Goal: Task Accomplishment & Management: Manage account settings

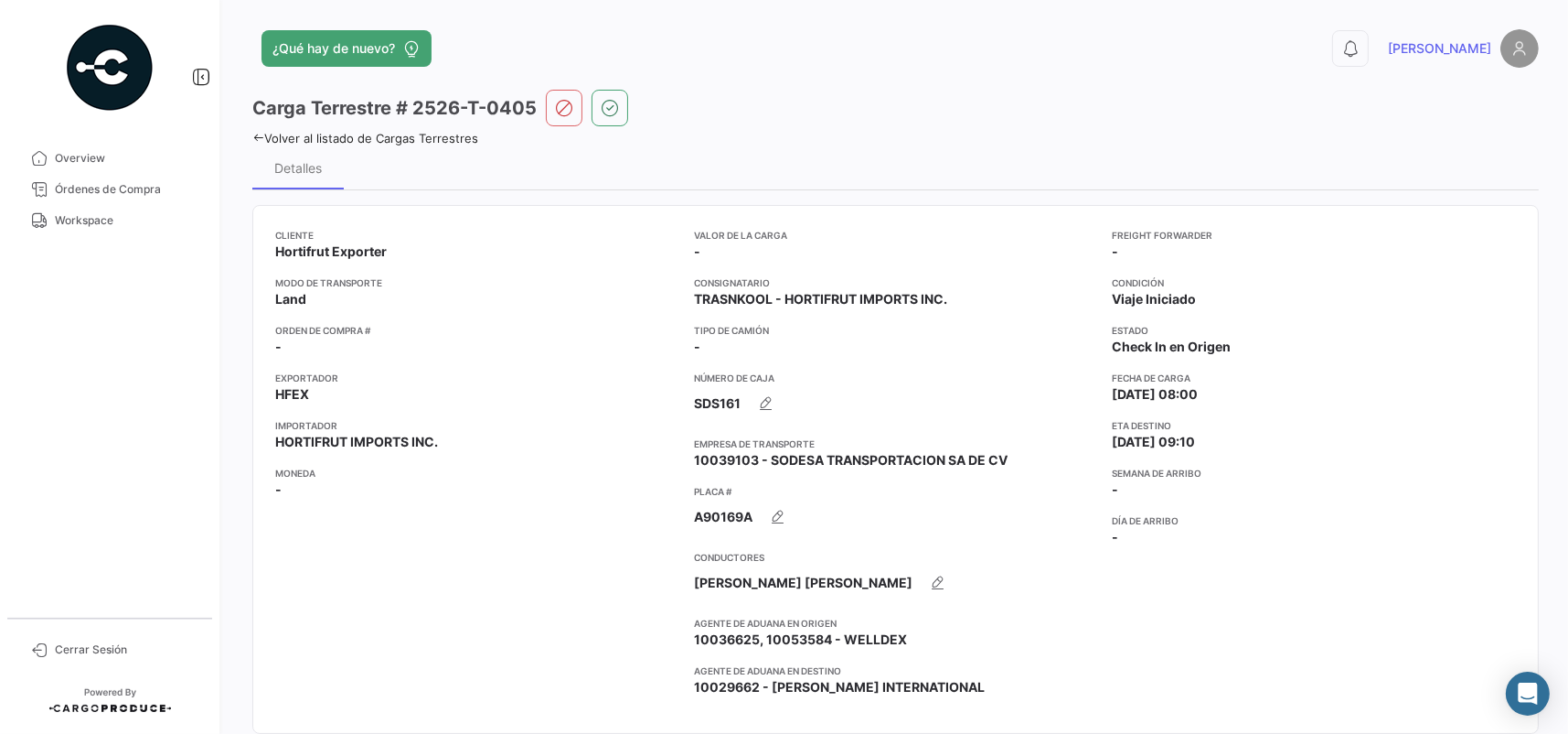
scroll to position [1128, 0]
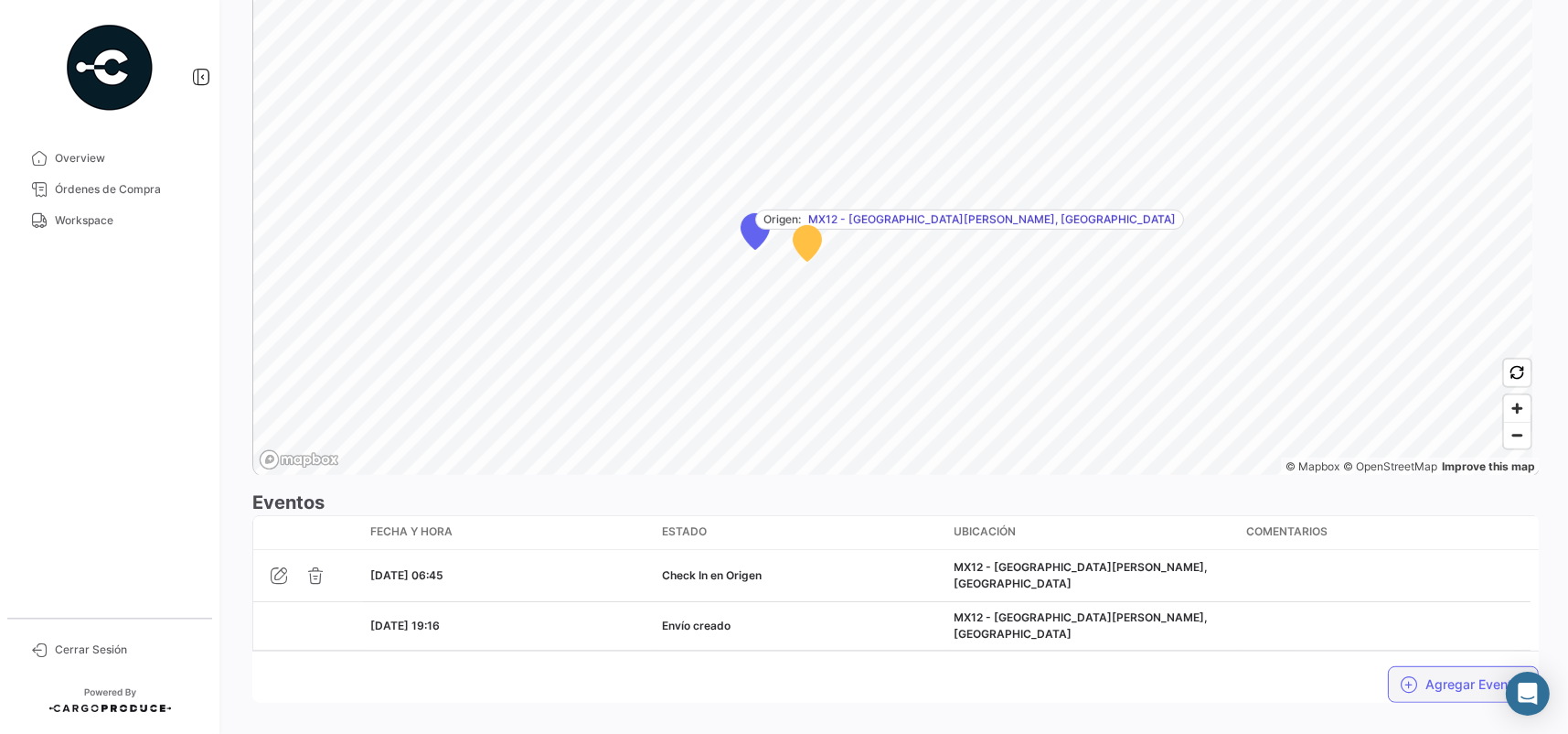
click at [1432, 666] on button "Agregar Eventos" at bounding box center [1463, 684] width 151 height 37
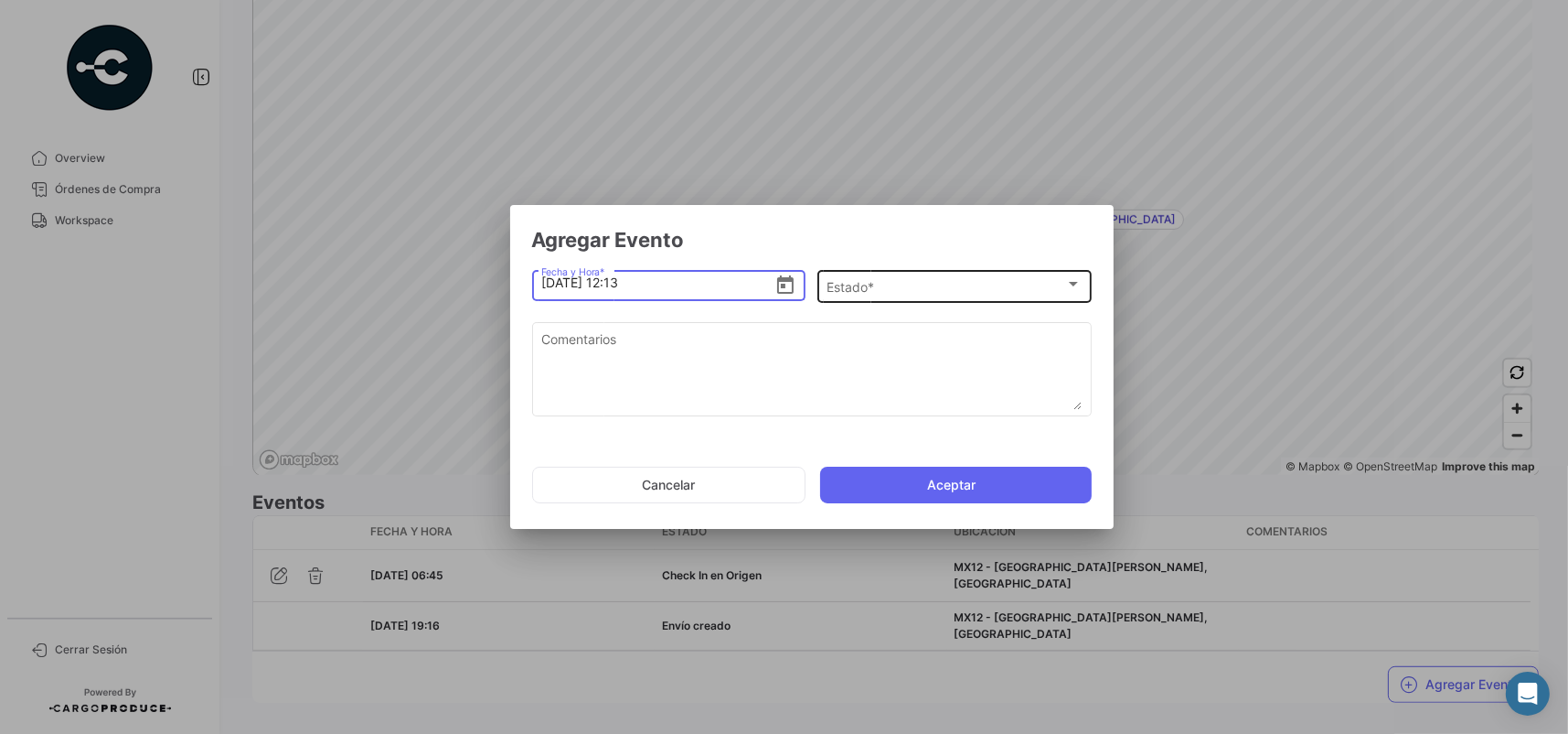
click at [879, 282] on div "Estado *" at bounding box center [945, 288] width 239 height 16
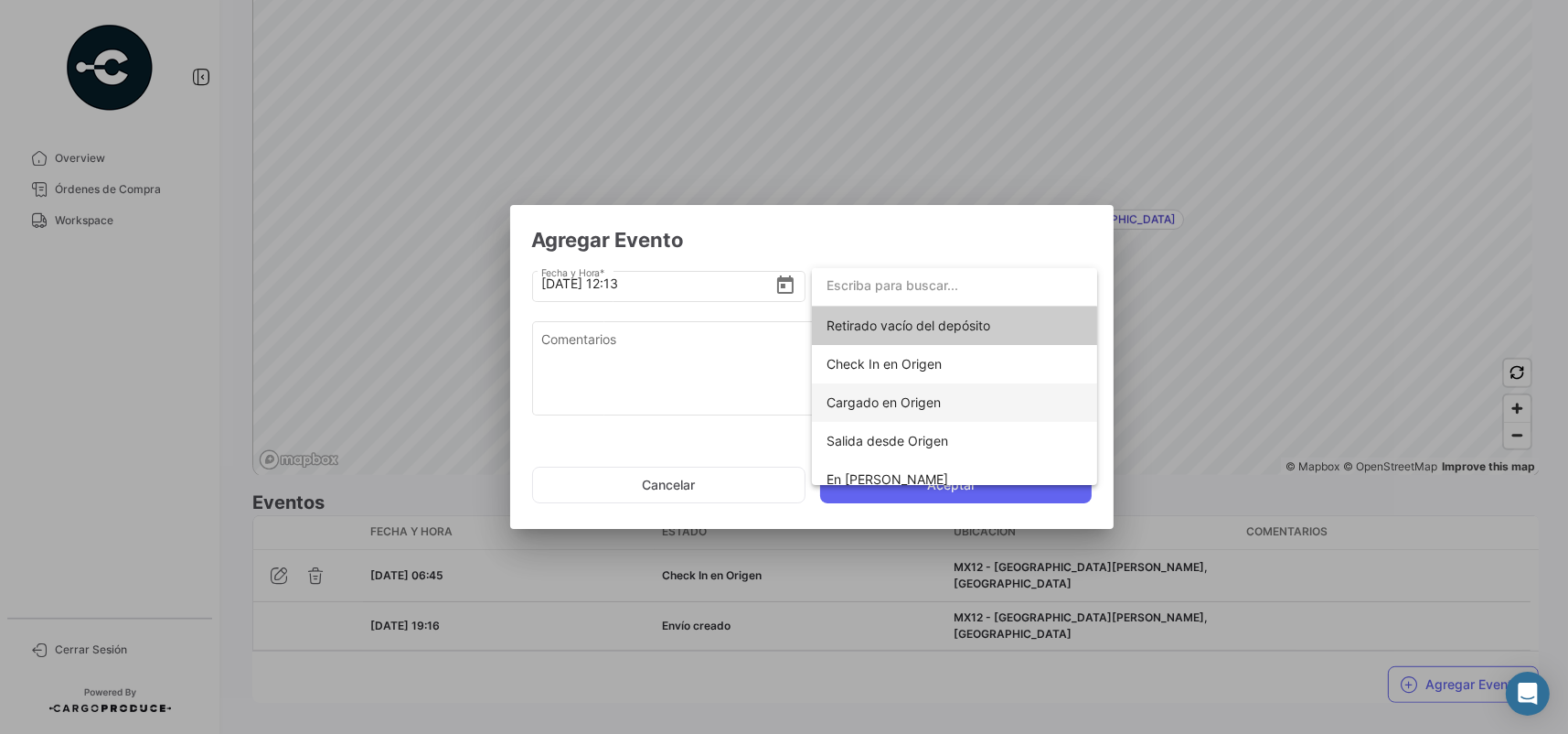
click at [876, 384] on span "Cargado en Origen" at bounding box center [954, 402] width 257 height 38
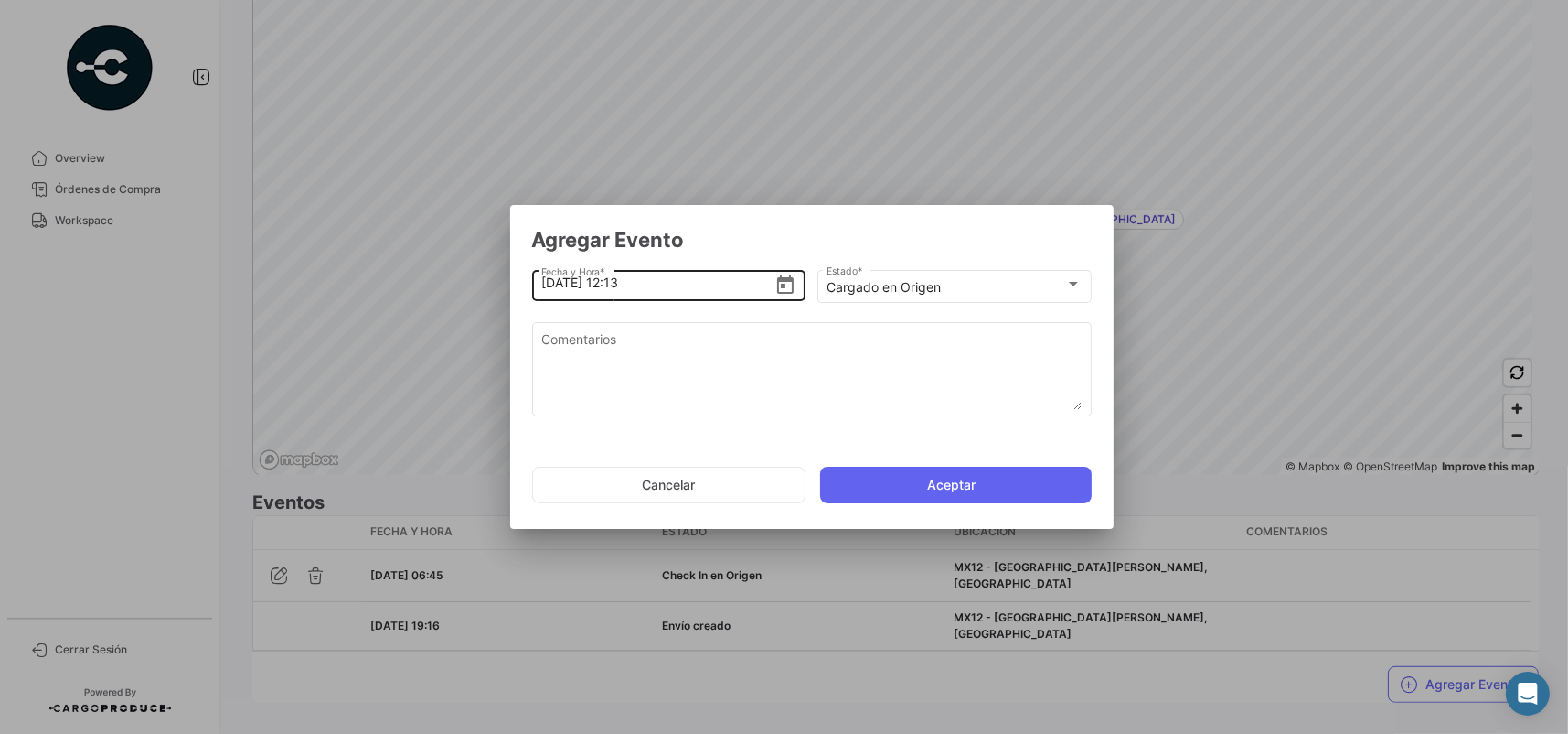
click at [621, 281] on input "[DATE] 12:13" at bounding box center [658, 283] width 234 height 64
type input "[DATE] 11:48"
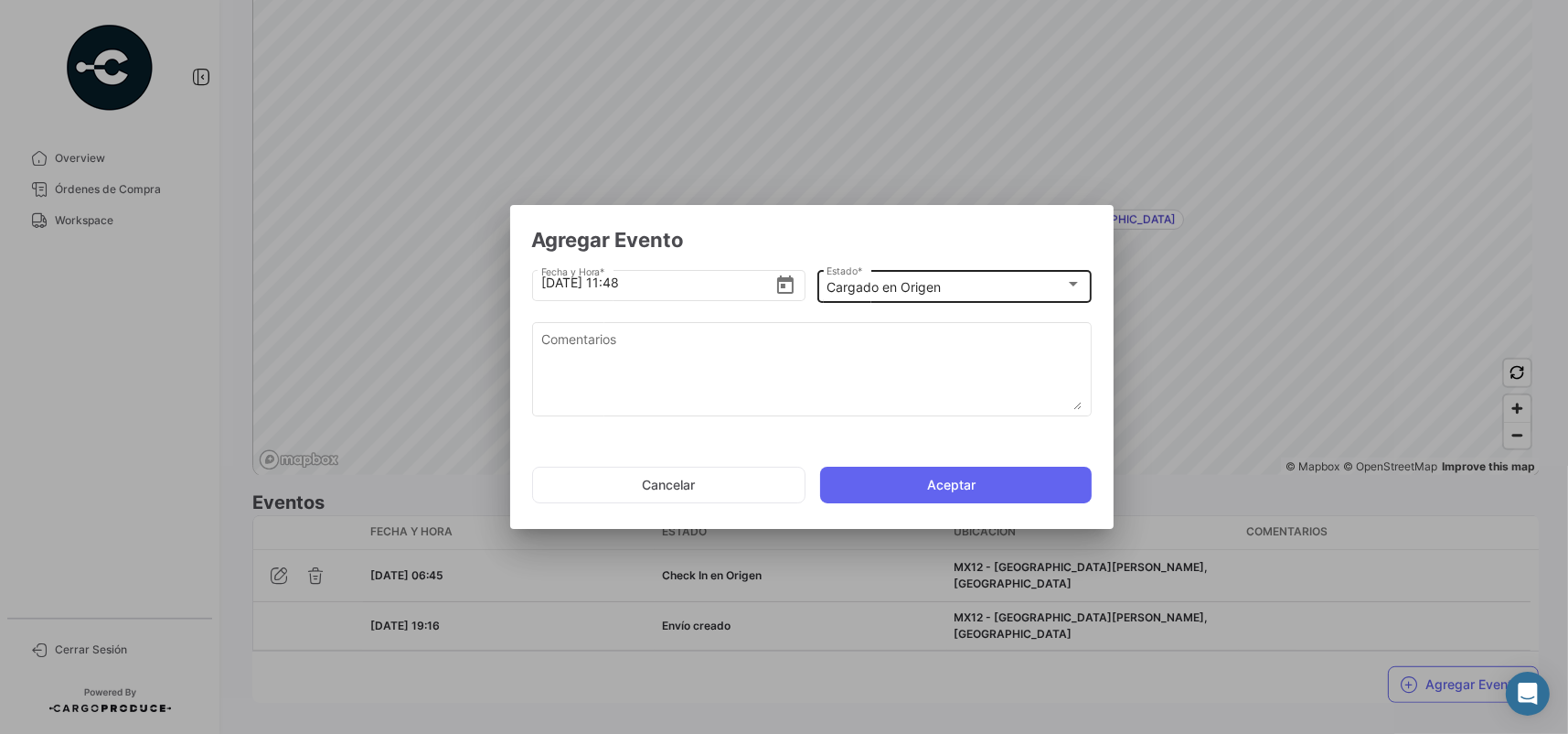
click at [900, 271] on div "Cargado en Origen Estado *" at bounding box center [954, 286] width 256 height 36
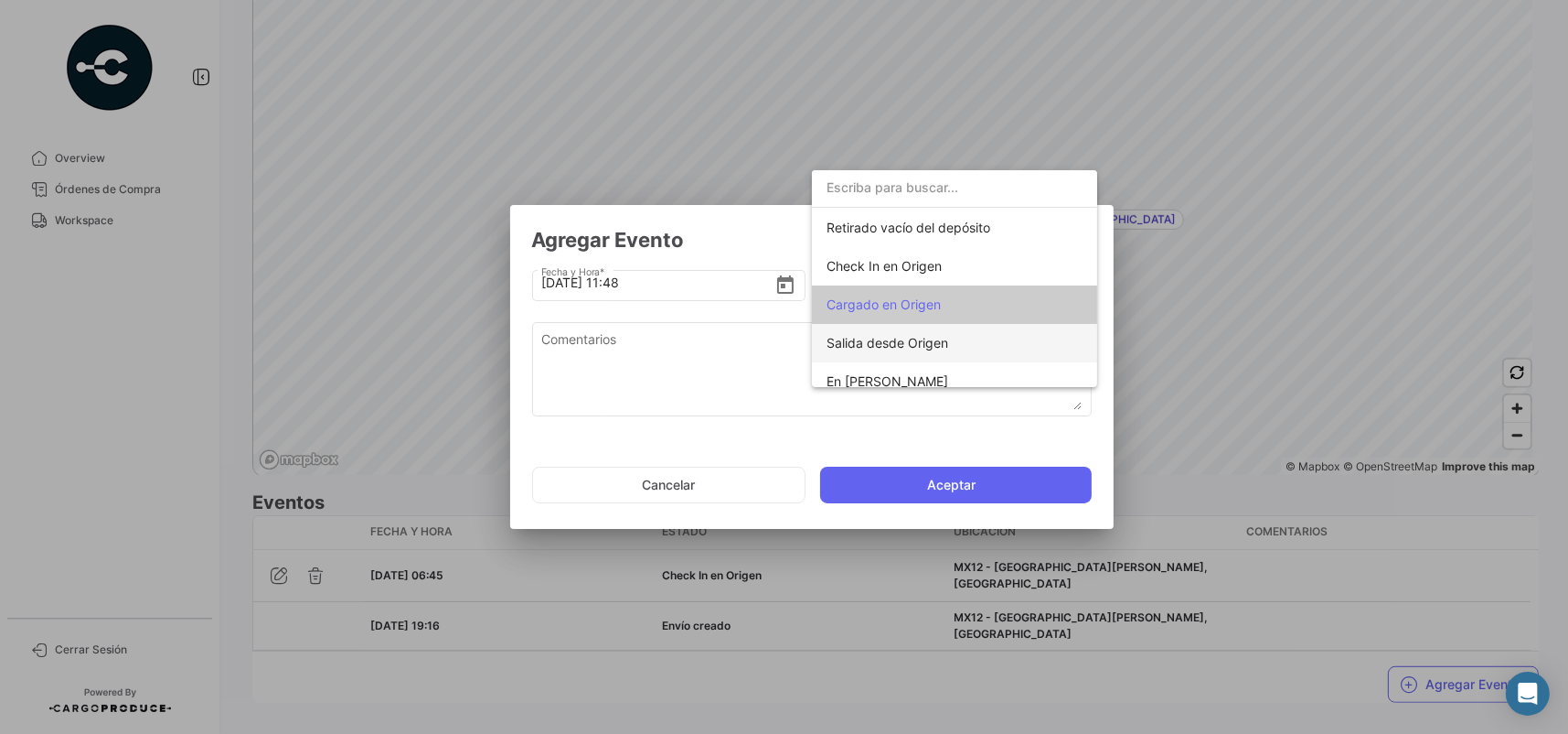
scroll to position [71, 0]
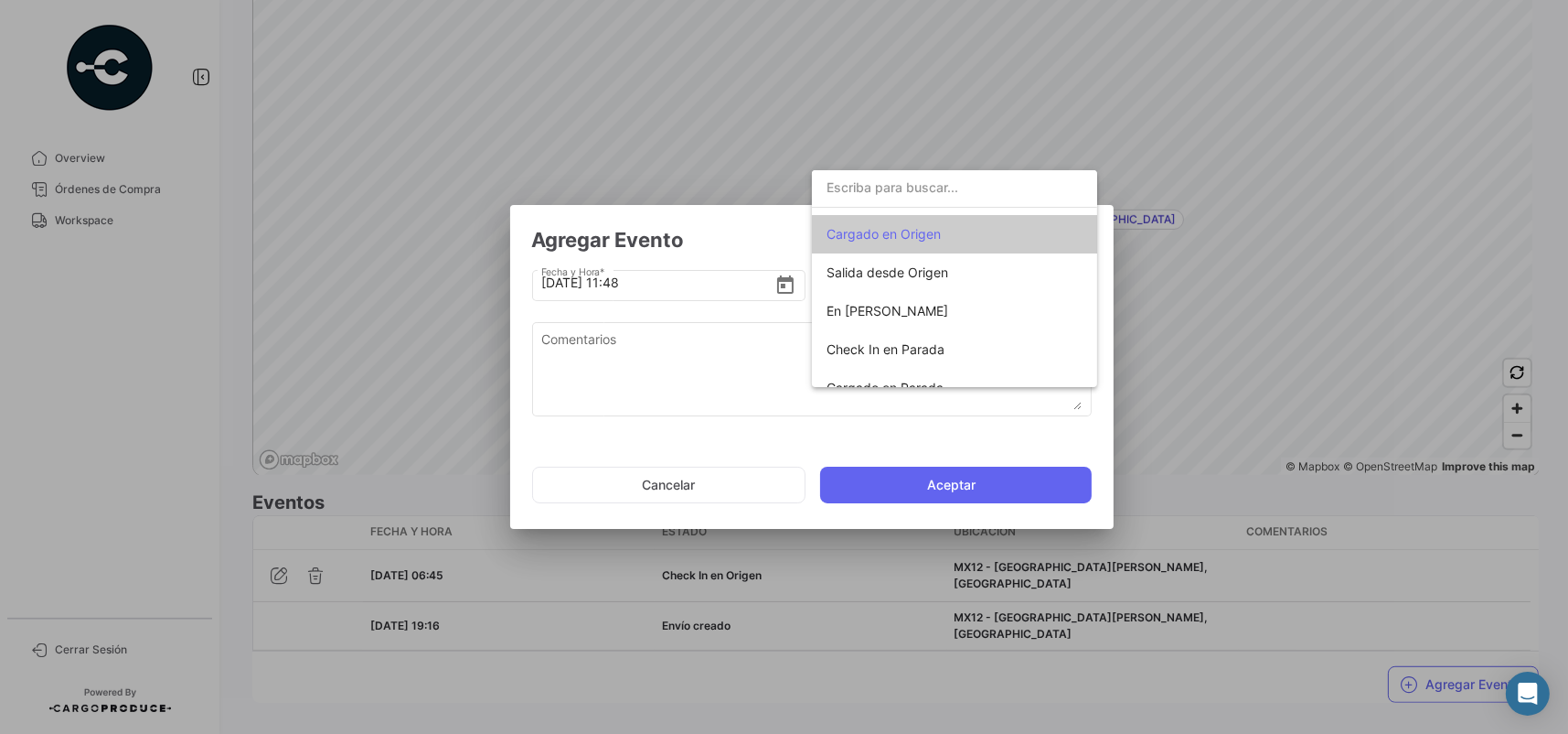
click at [920, 226] on span "Cargado en Origen" at bounding box center [883, 234] width 115 height 16
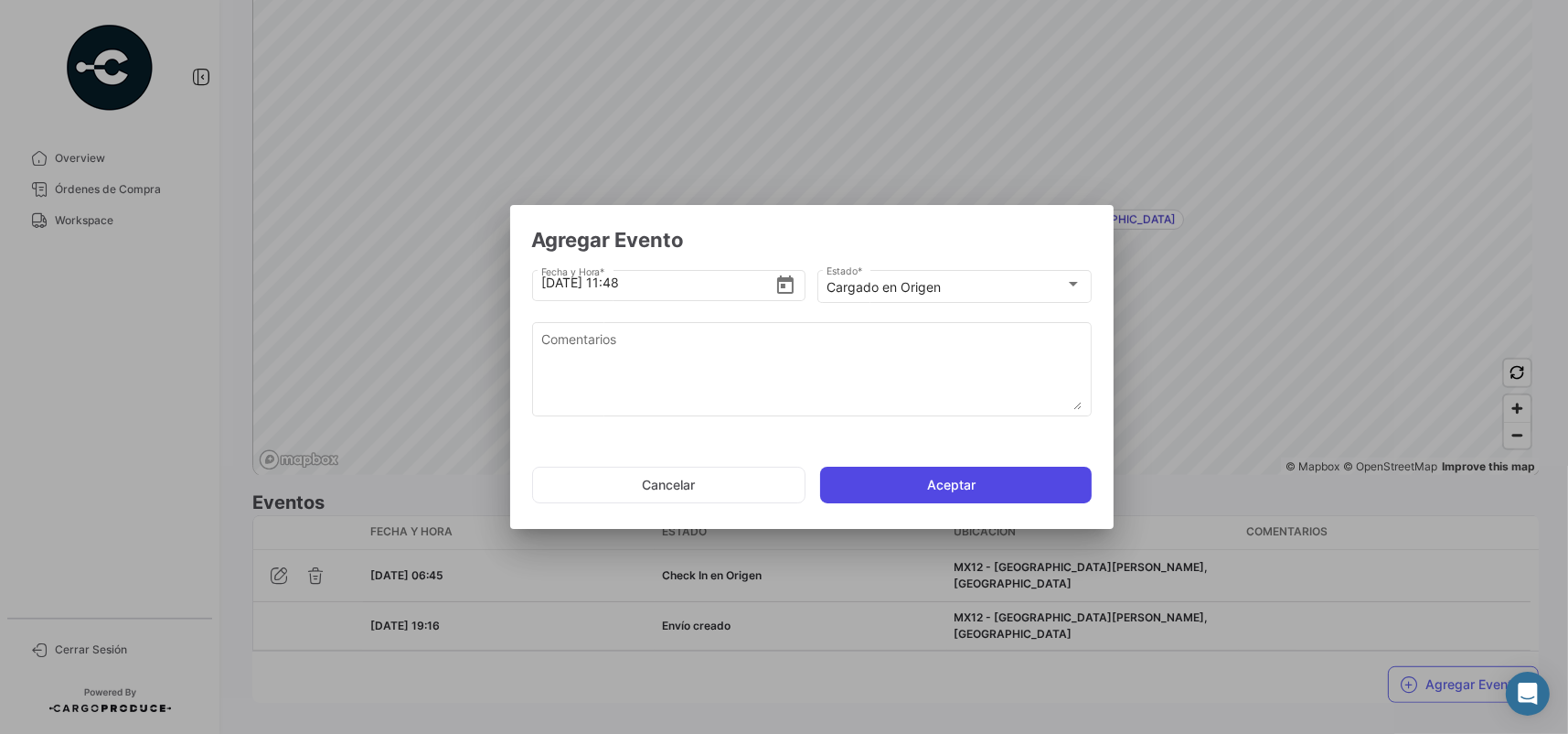
click at [929, 487] on button "Aceptar" at bounding box center [956, 484] width 271 height 37
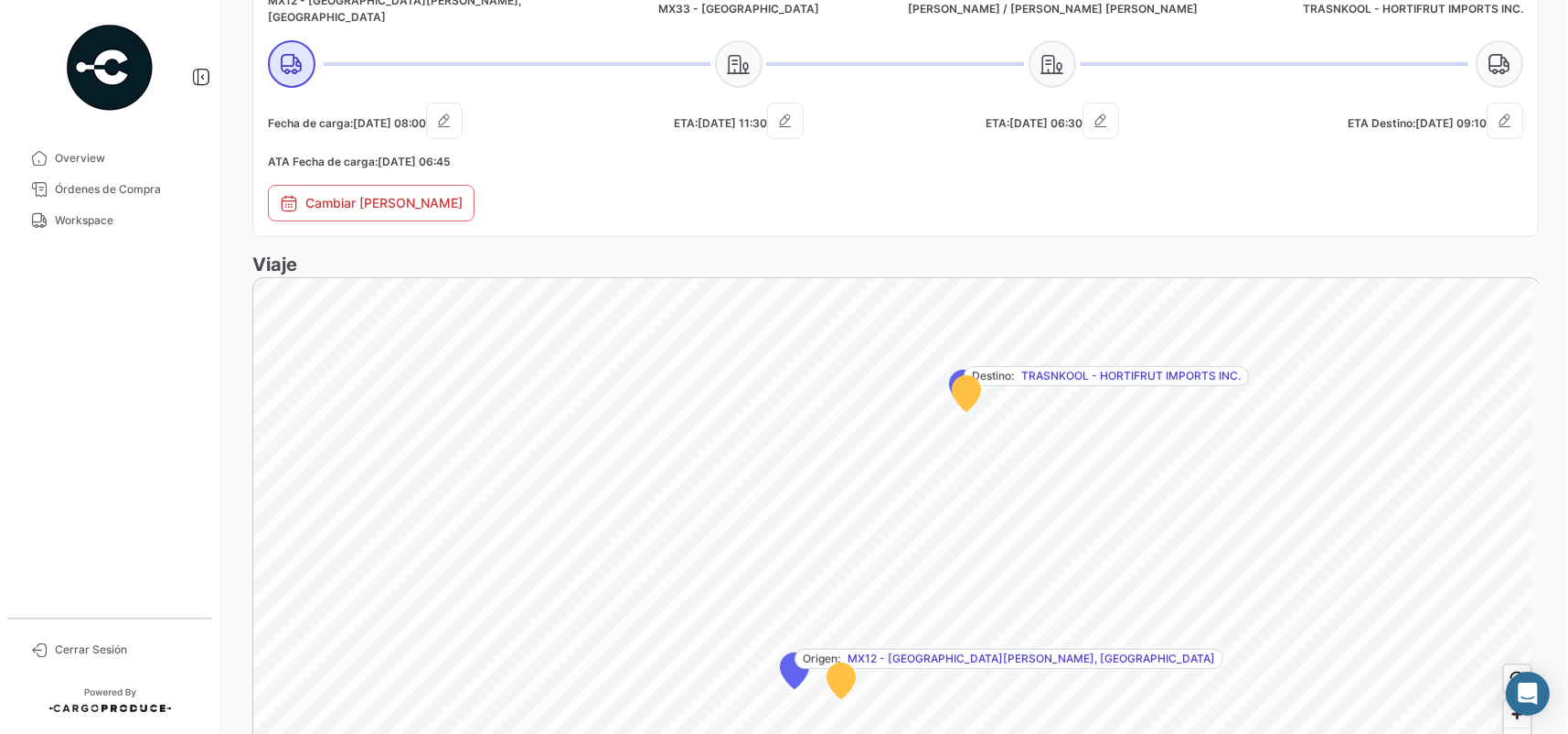
scroll to position [1181, 0]
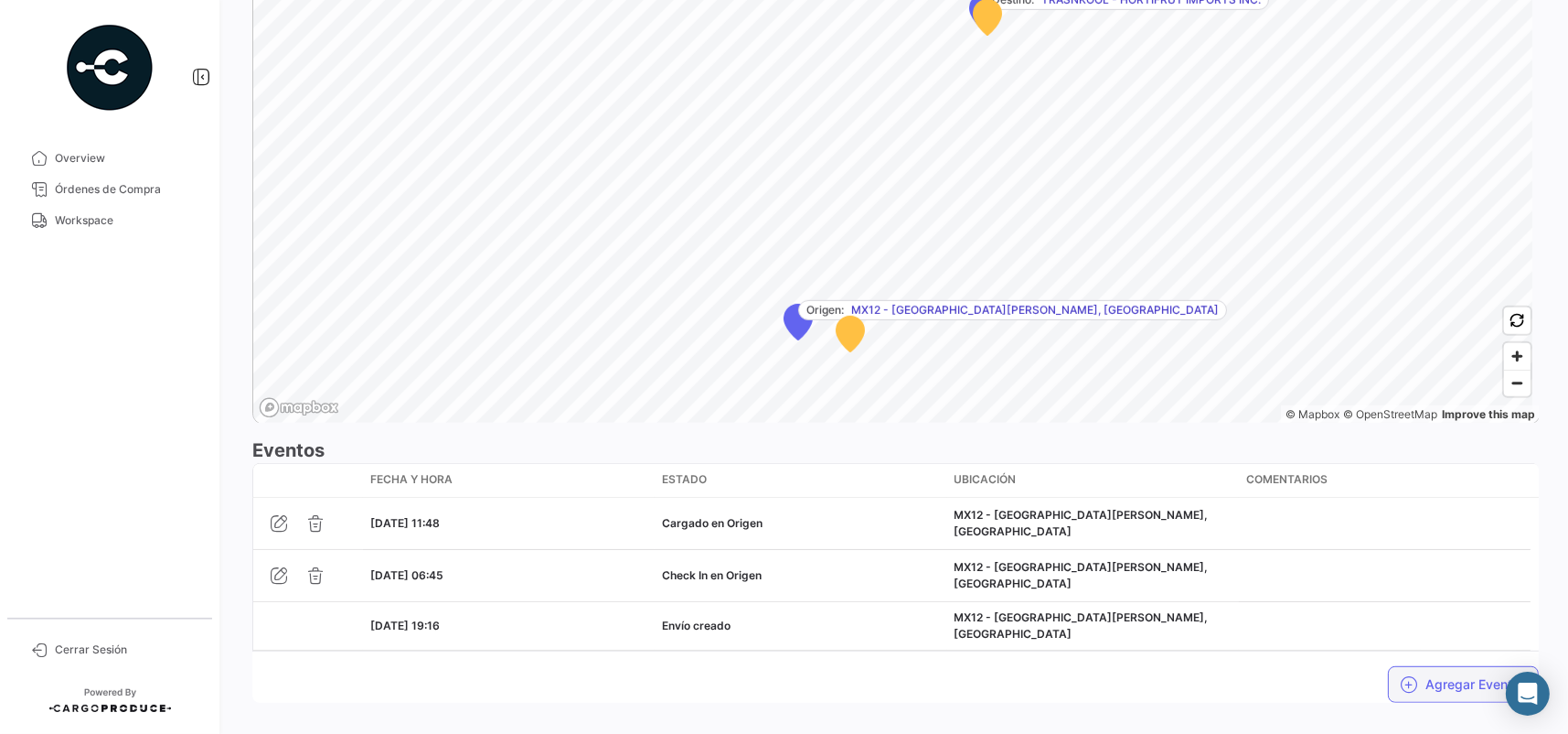
click at [1427, 666] on button "Agregar Eventos" at bounding box center [1463, 684] width 151 height 37
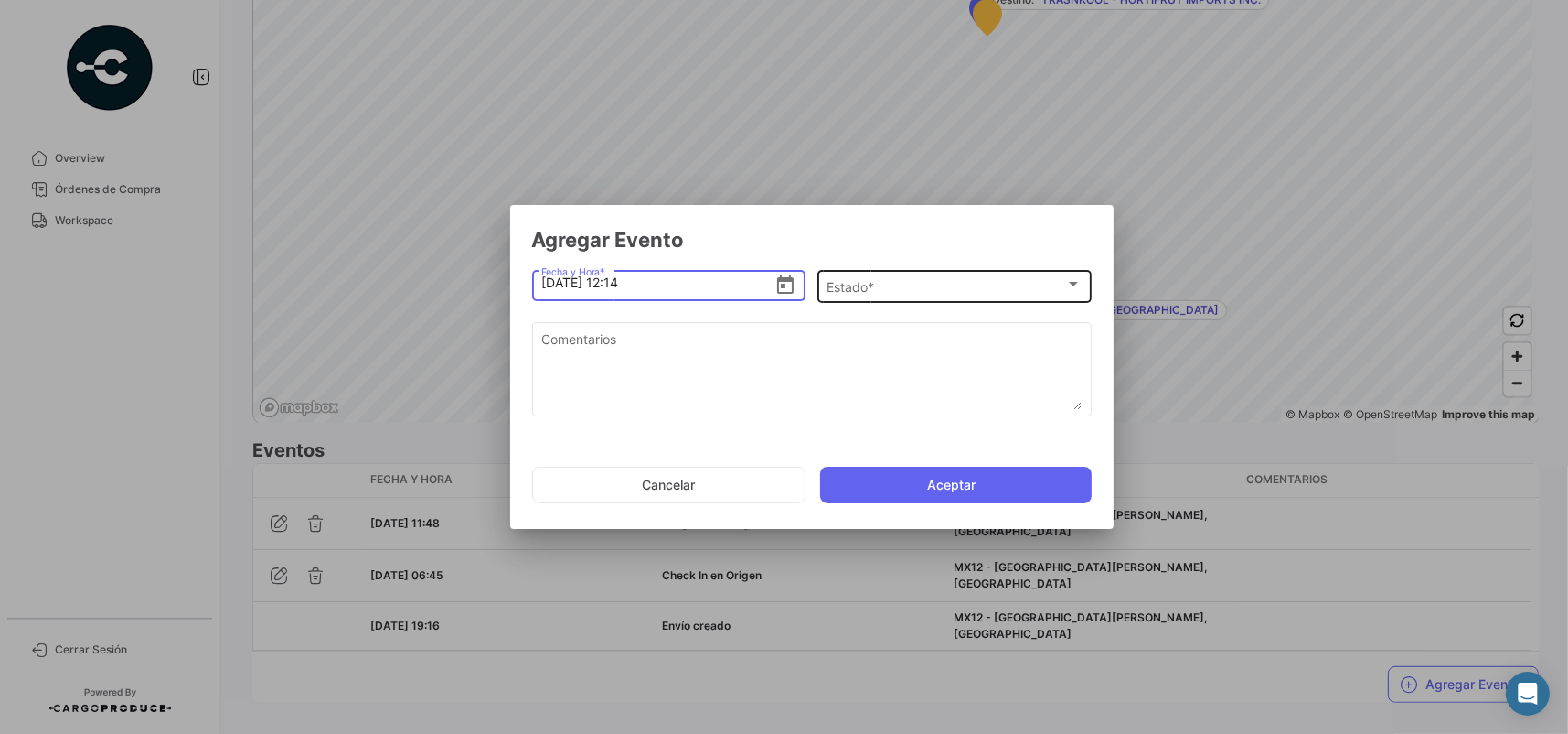
click at [910, 290] on div "Estado *" at bounding box center [945, 288] width 239 height 16
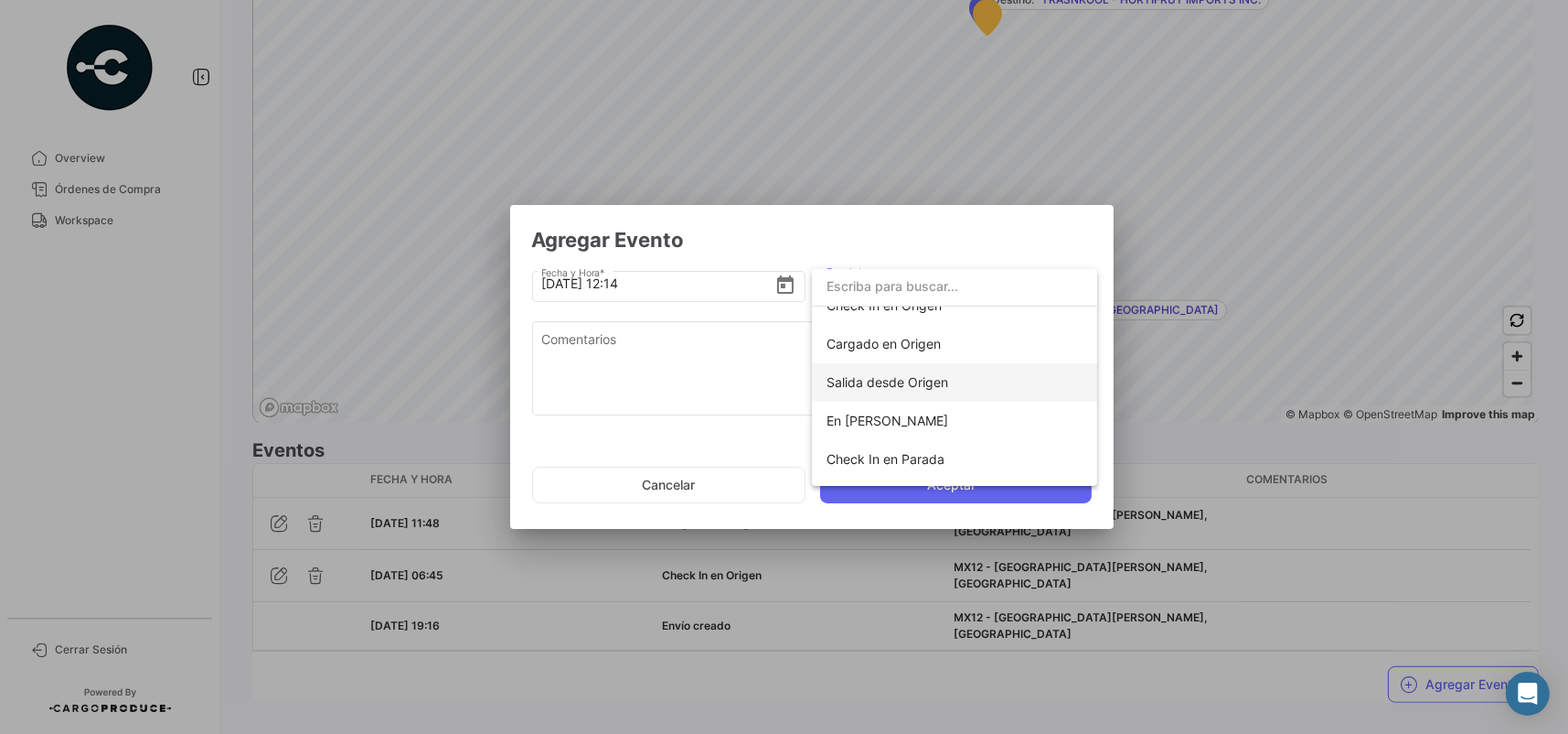
scroll to position [92, 0]
click at [939, 352] on span "Salida desde Origen" at bounding box center [887, 351] width 122 height 16
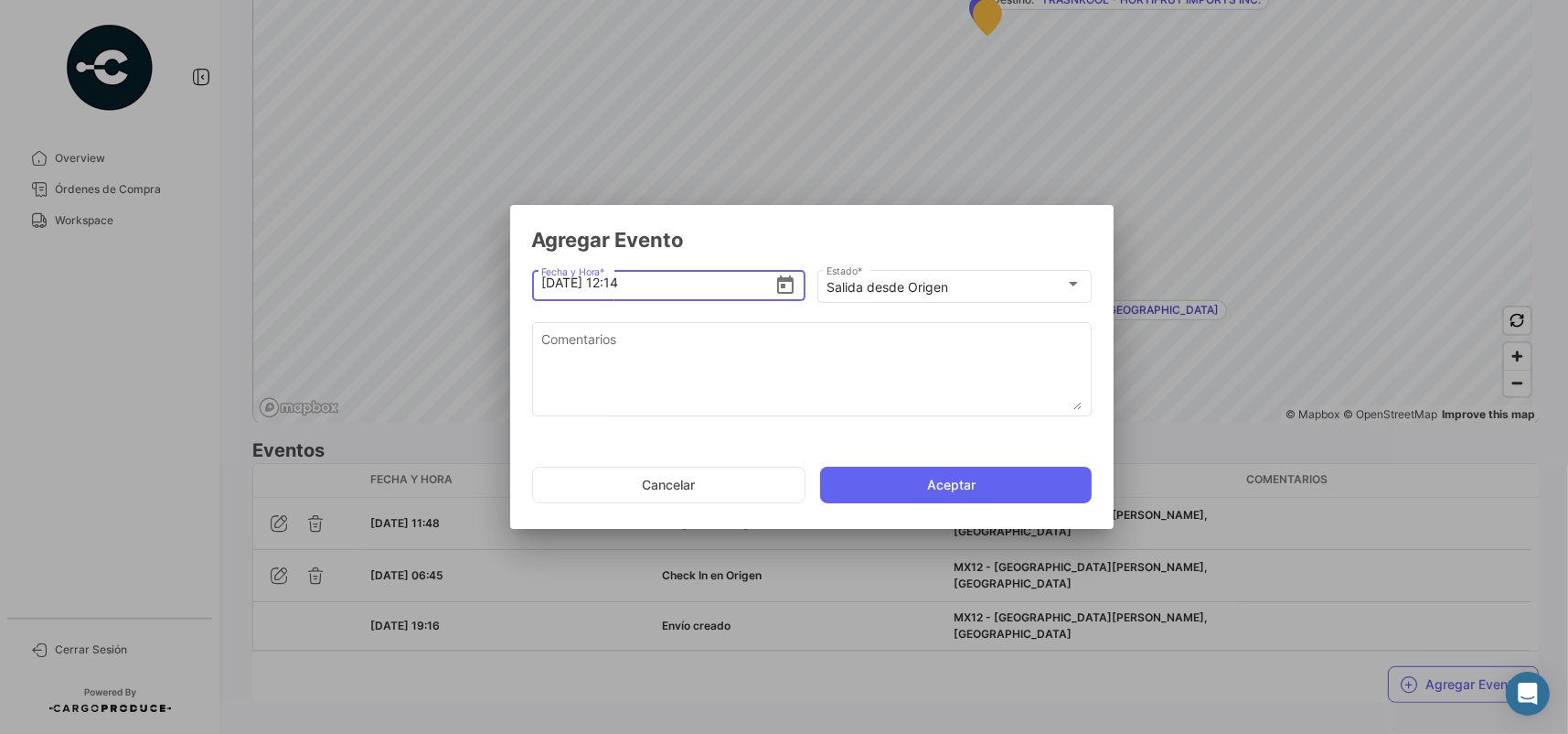
click at [624, 289] on input "[DATE] 12:14" at bounding box center [658, 283] width 234 height 64
type input "[DATE] 11:57"
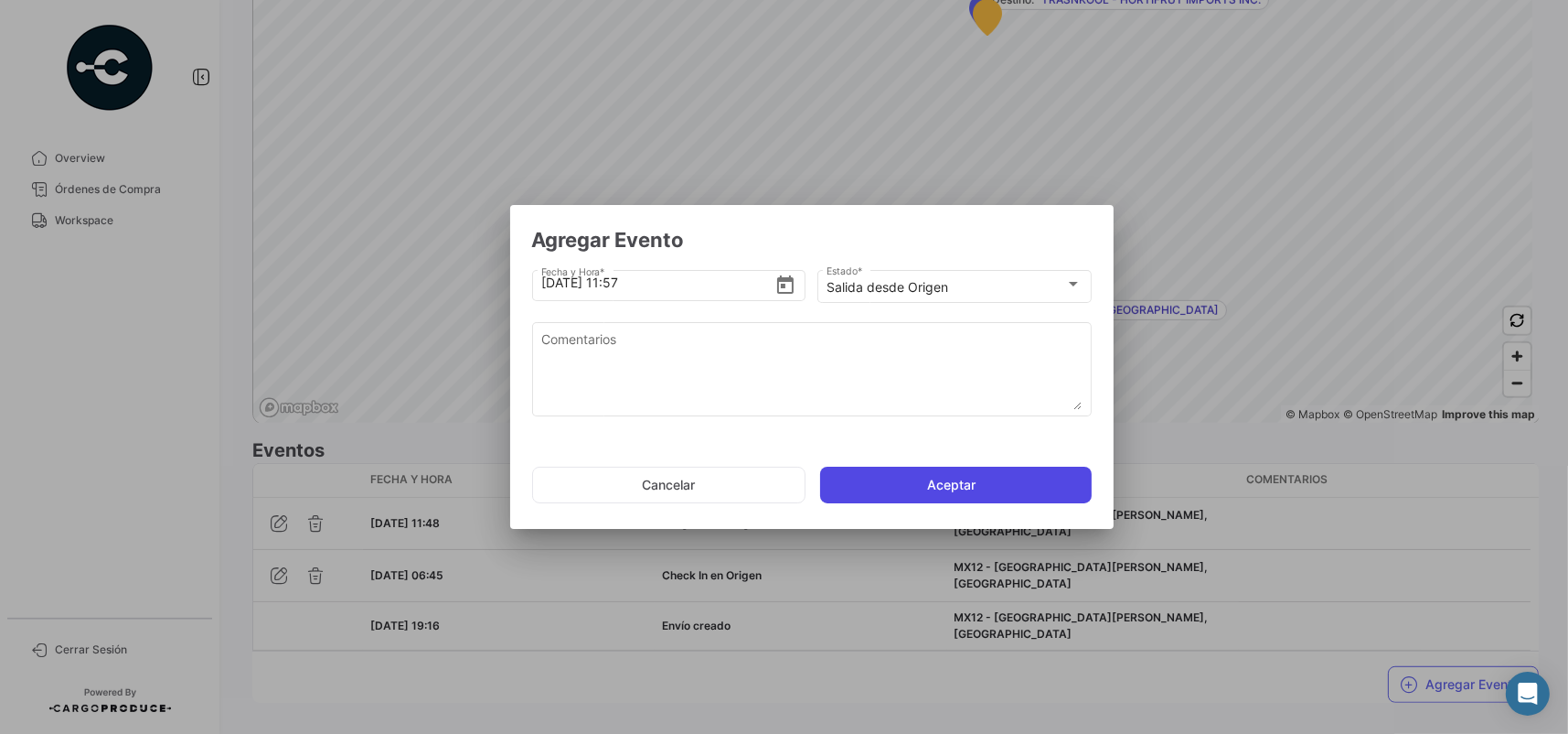
click at [889, 476] on button "Aceptar" at bounding box center [956, 484] width 271 height 37
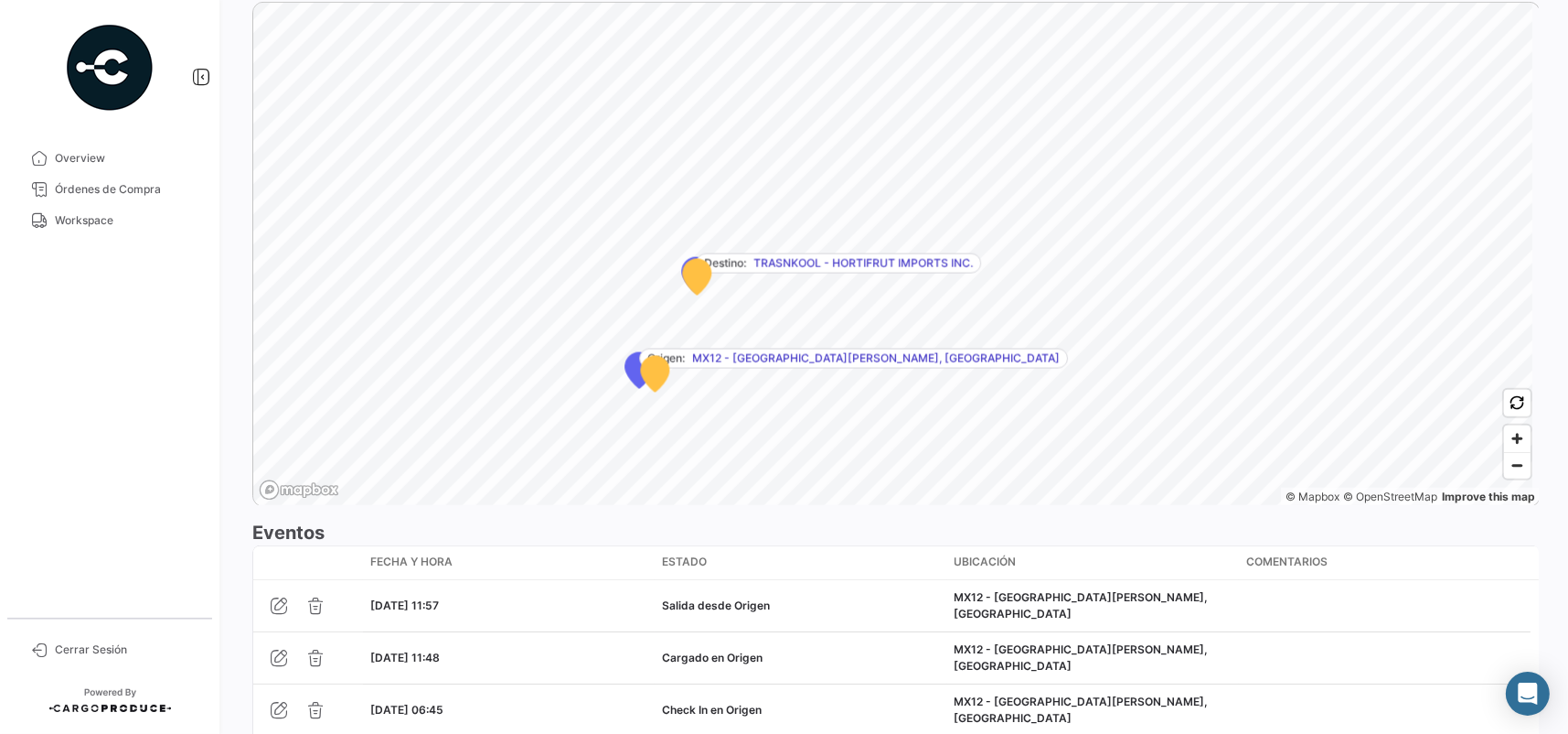
scroll to position [1265, 0]
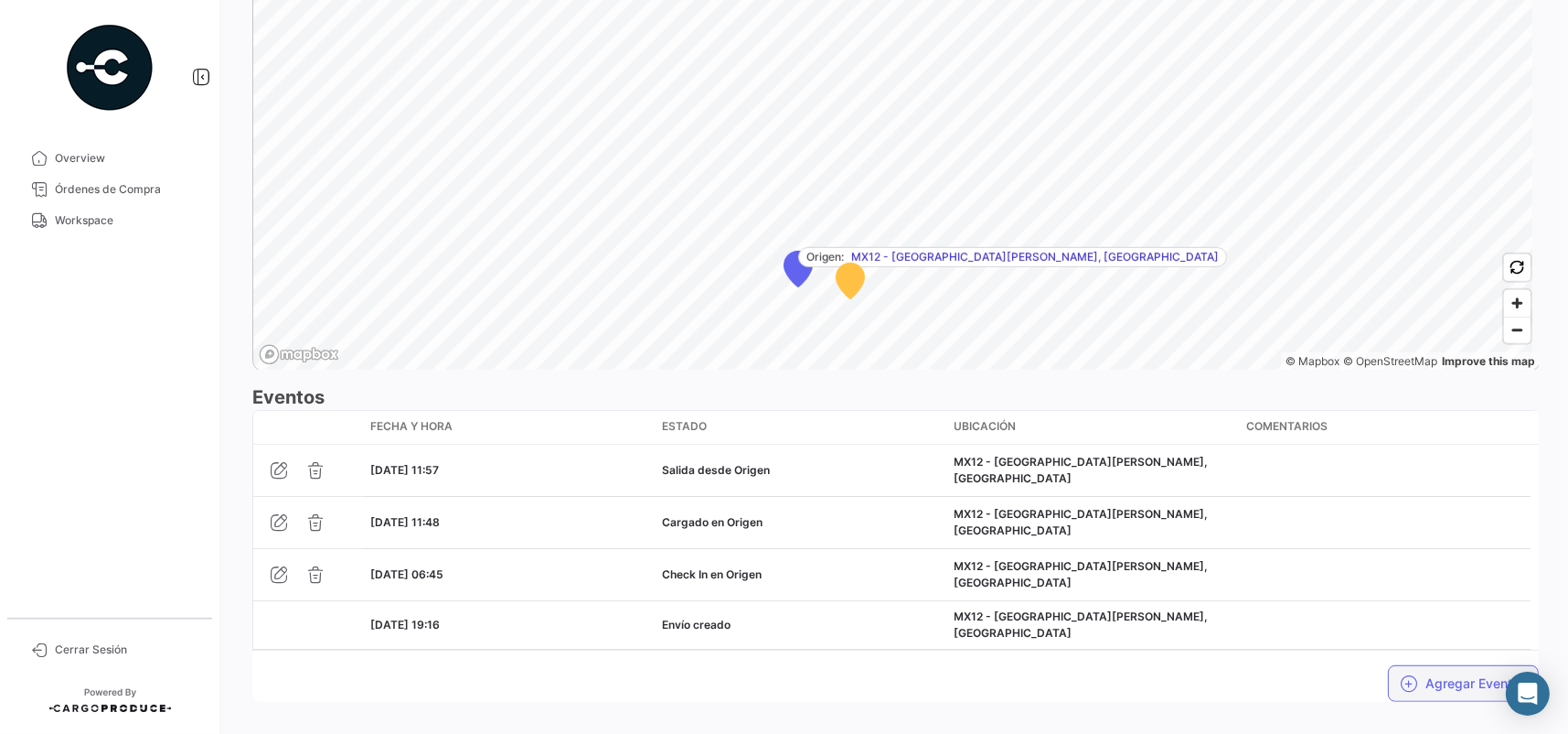
click at [1433, 665] on button "Agregar Eventos" at bounding box center [1463, 683] width 151 height 37
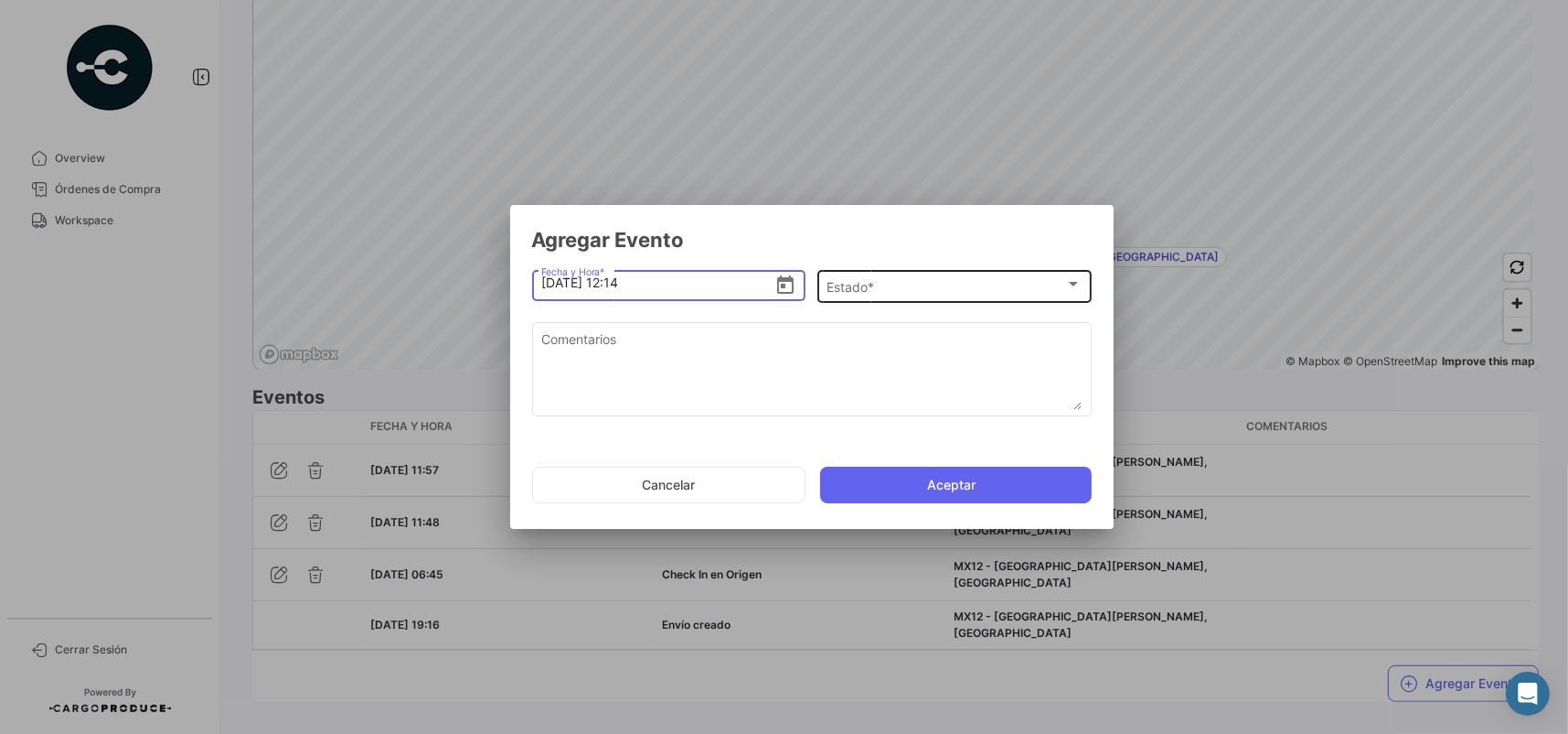
click at [948, 301] on div "Estado * Estado *" at bounding box center [954, 286] width 256 height 36
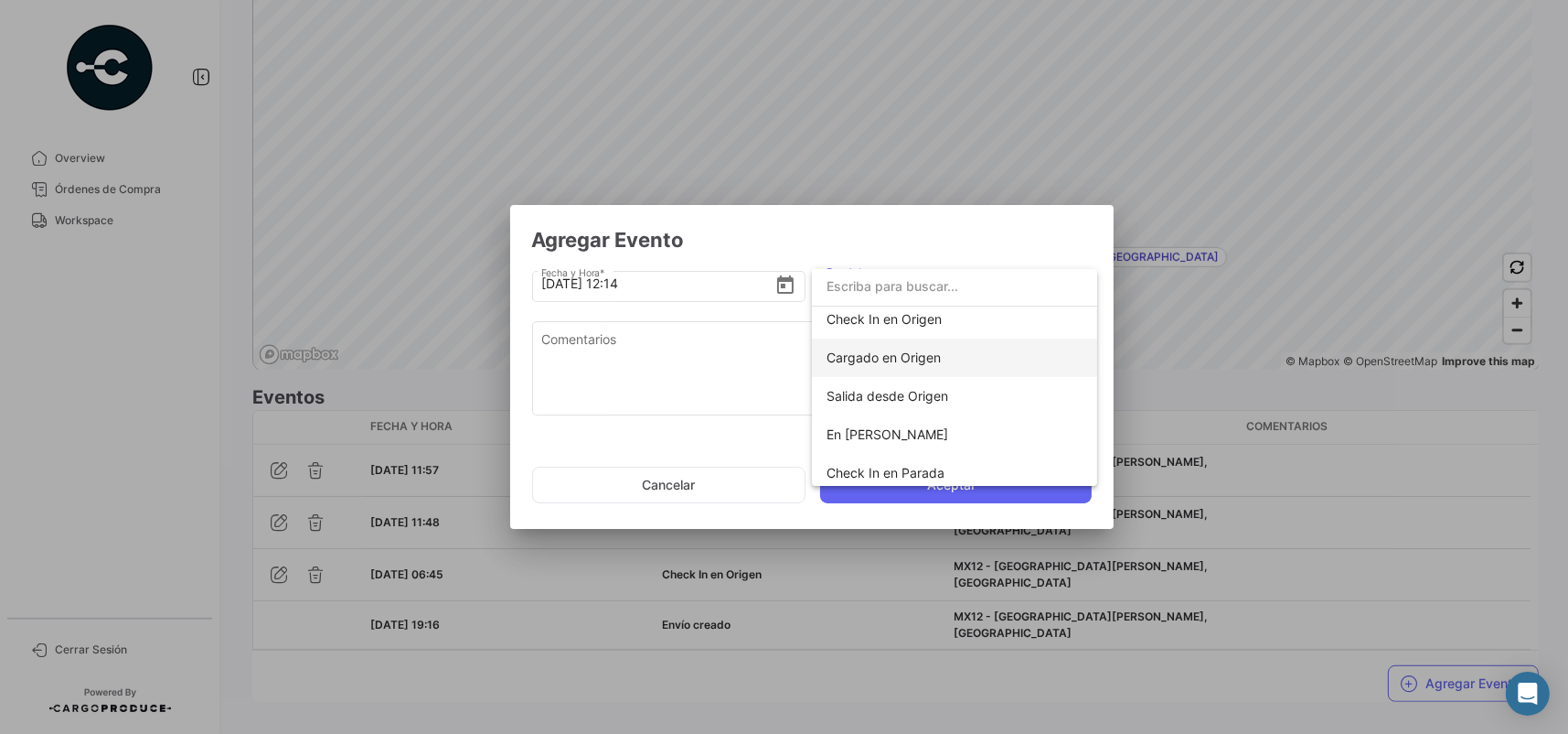
scroll to position [92, 0]
click at [965, 392] on span "En [PERSON_NAME]" at bounding box center [954, 388] width 257 height 38
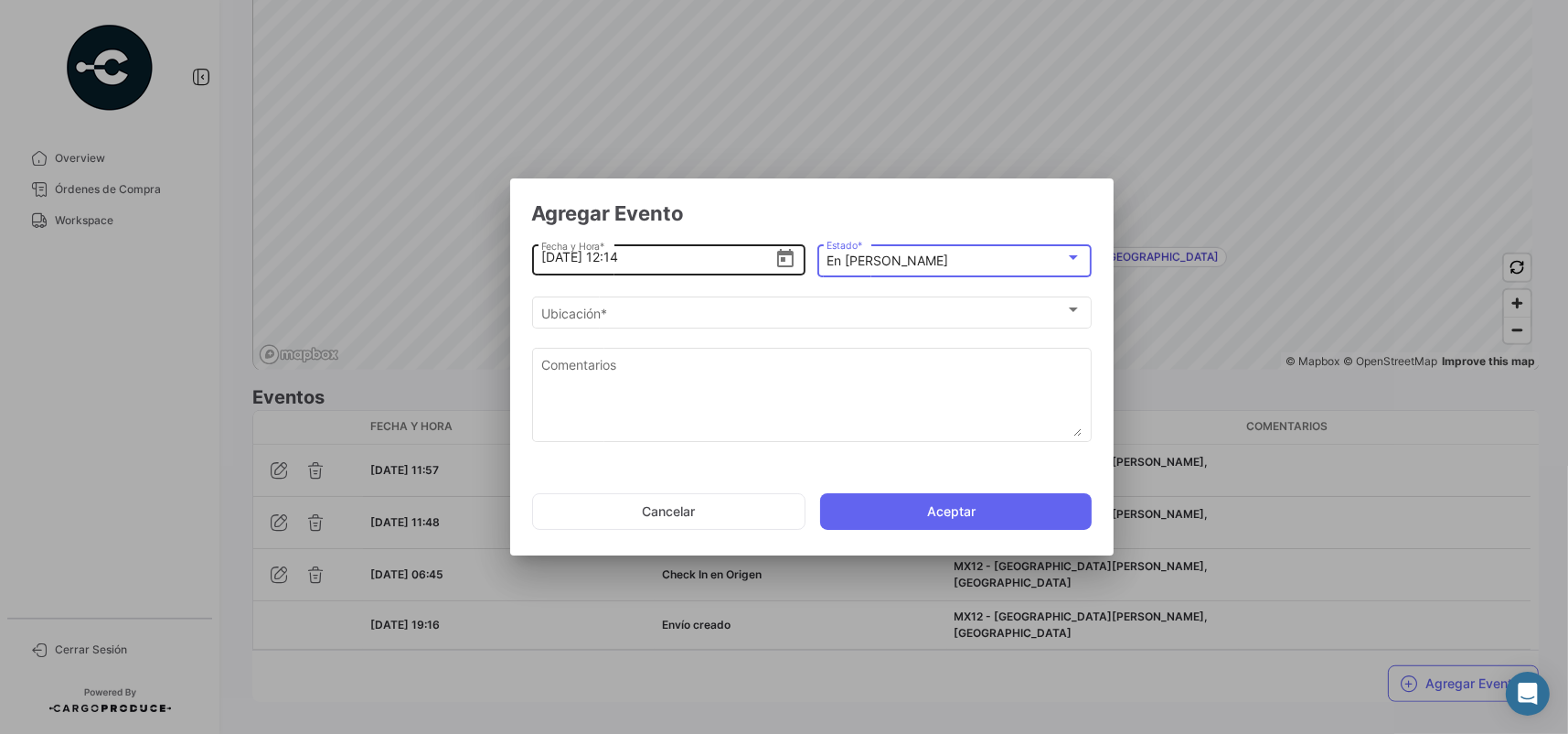
click at [648, 255] on input "[DATE] 12:14" at bounding box center [658, 257] width 234 height 64
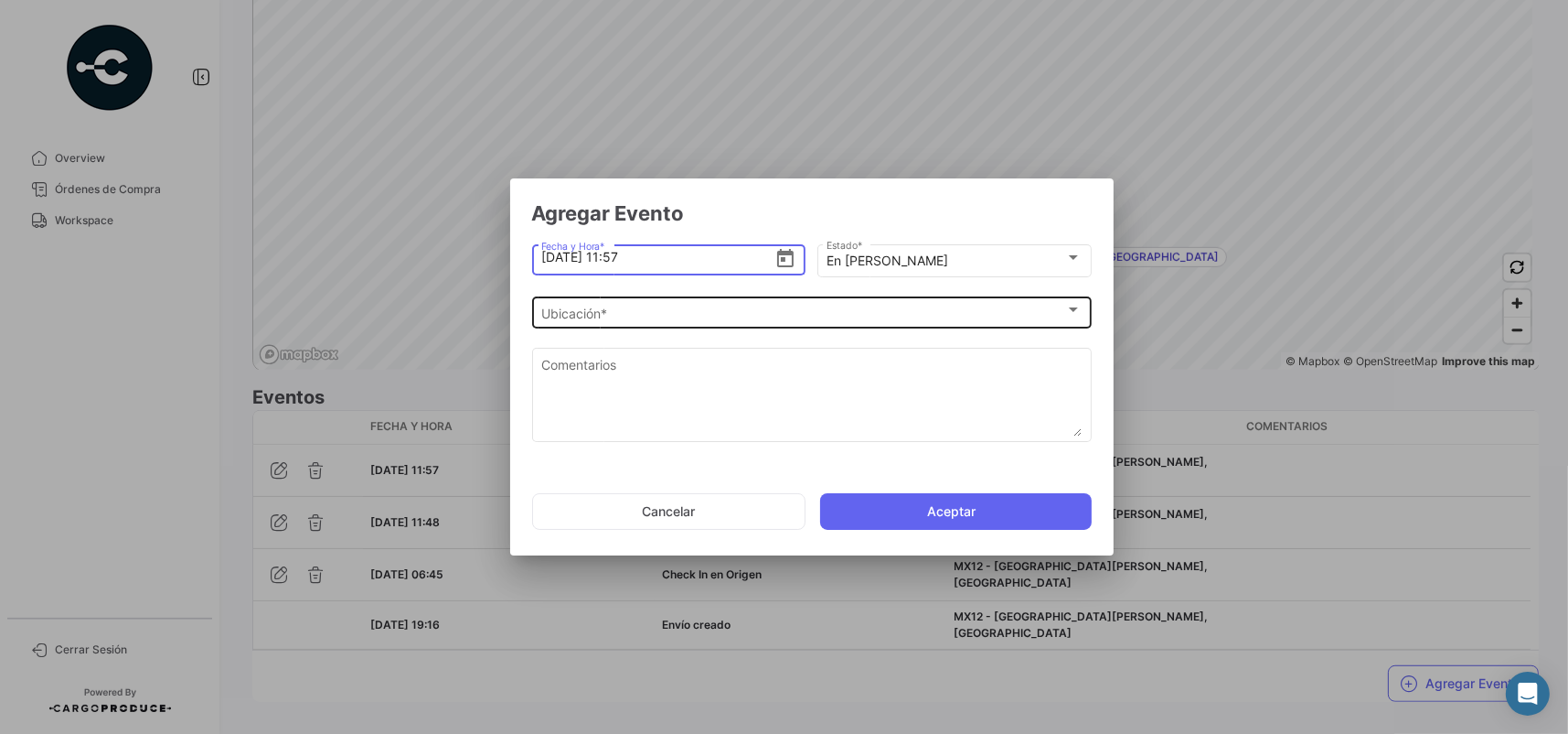
type input "[DATE] 11:57"
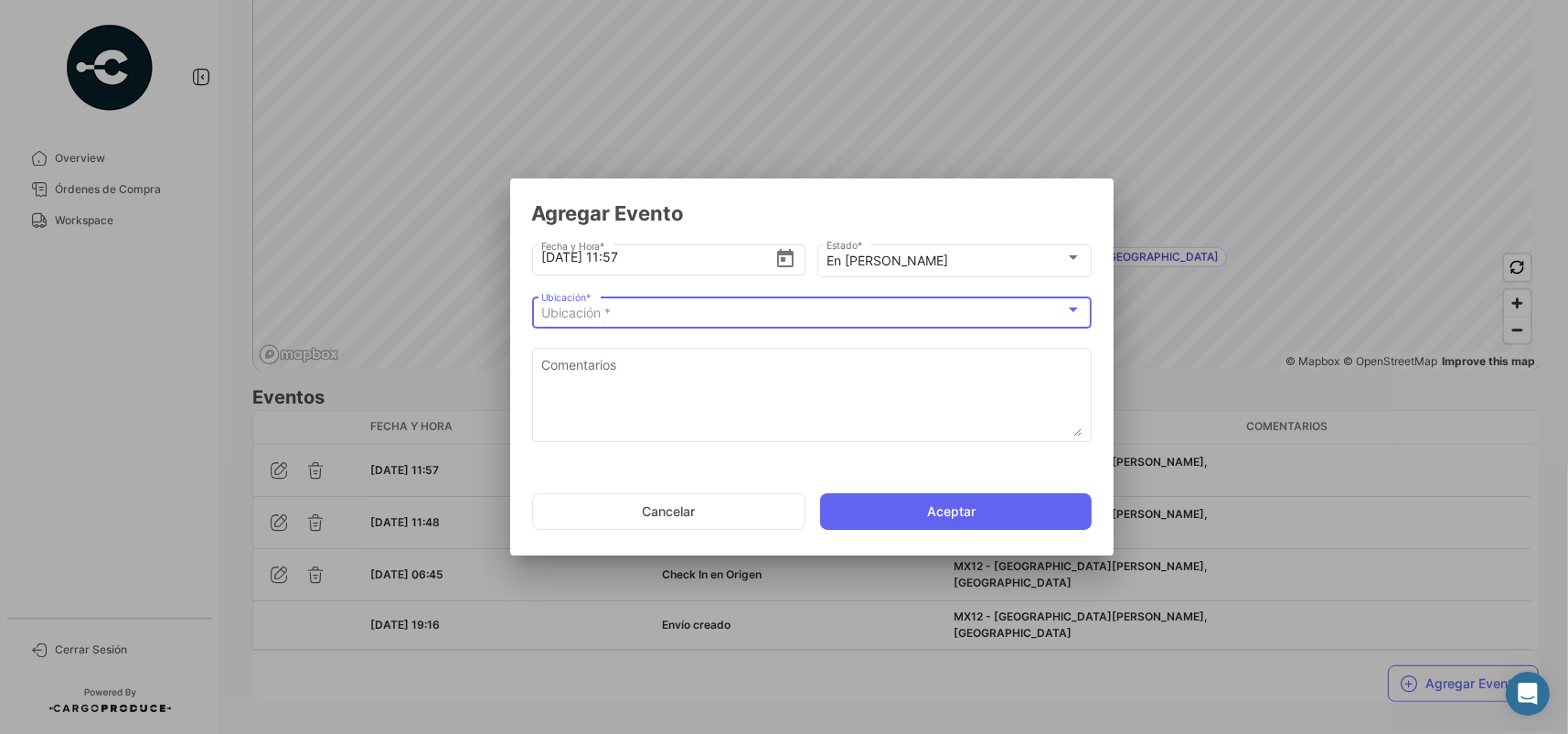
click at [770, 315] on div "Ubicación *" at bounding box center [802, 314] width 524 height 16
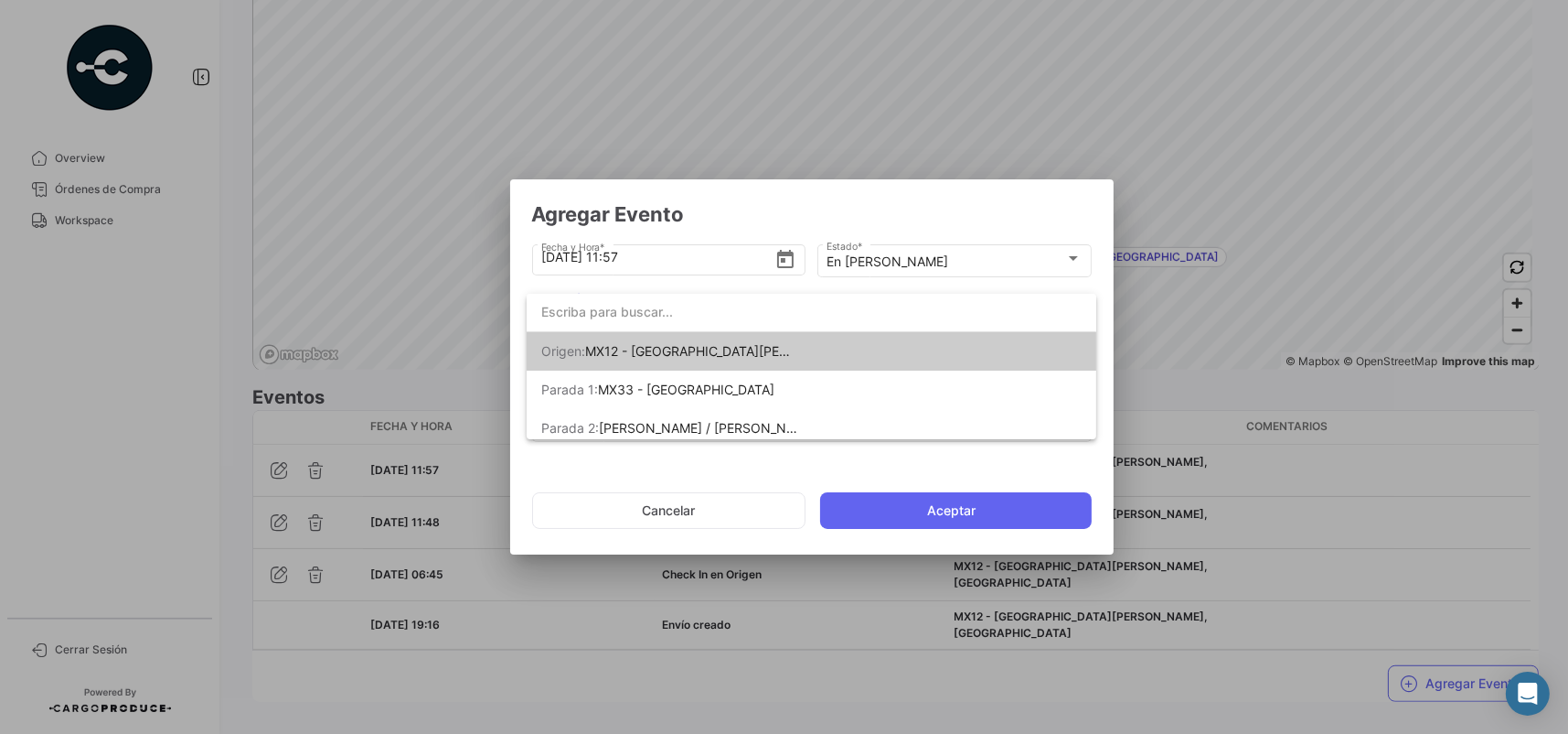
click at [743, 352] on span "MX12 - [GEOGRAPHIC_DATA][PERSON_NAME], [GEOGRAPHIC_DATA]" at bounding box center [790, 352] width 412 height 16
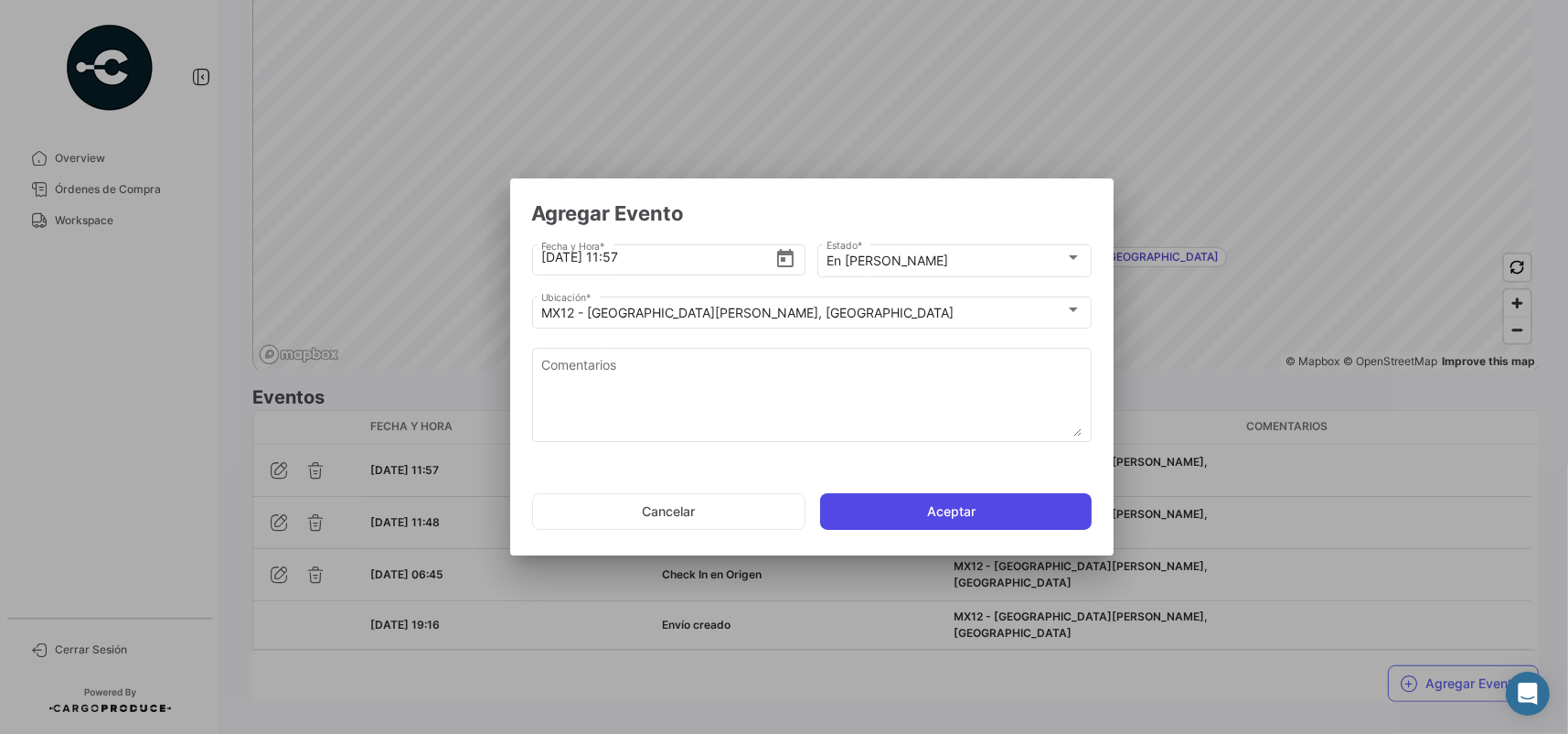
click at [856, 510] on button "Aceptar" at bounding box center [956, 511] width 271 height 37
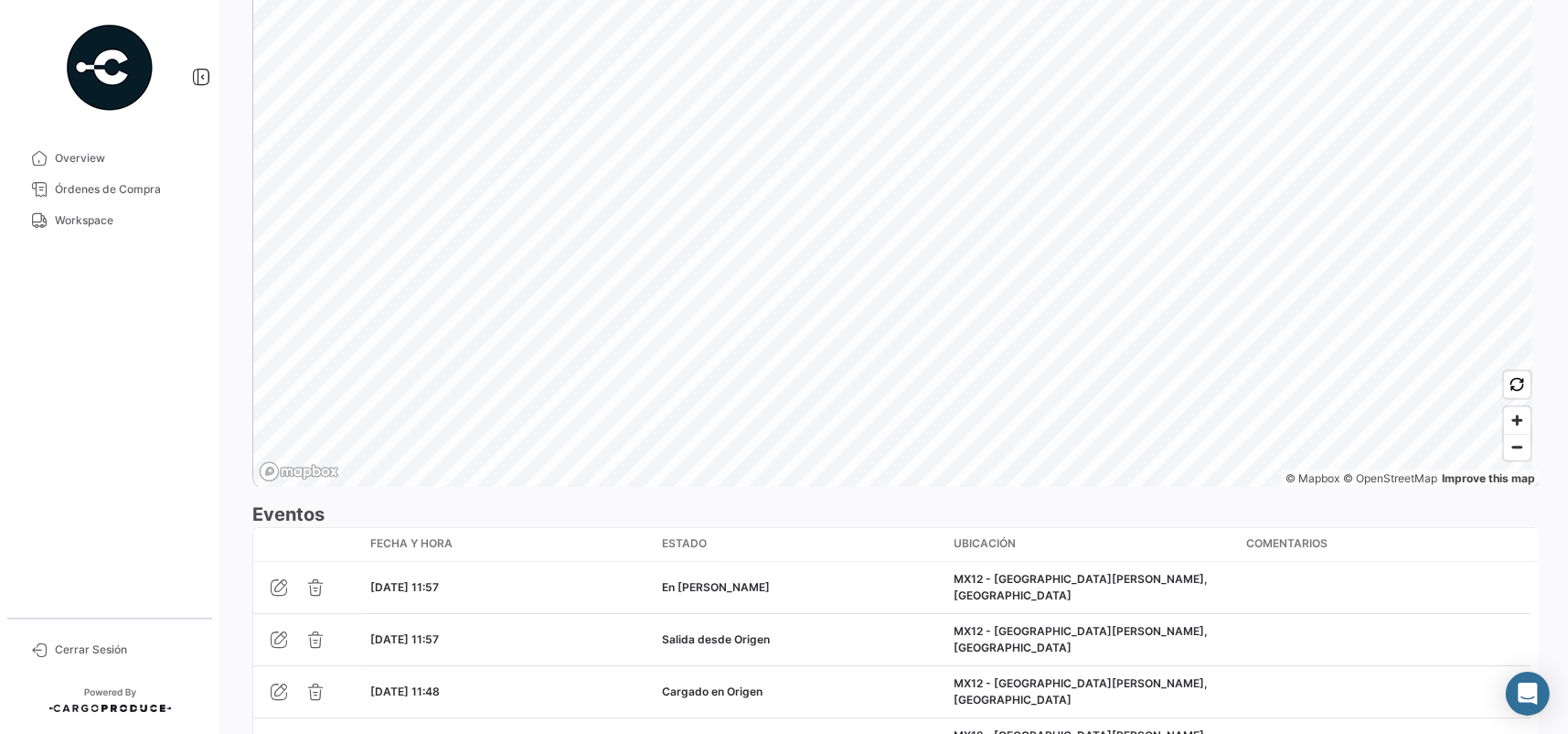
scroll to position [1317, 0]
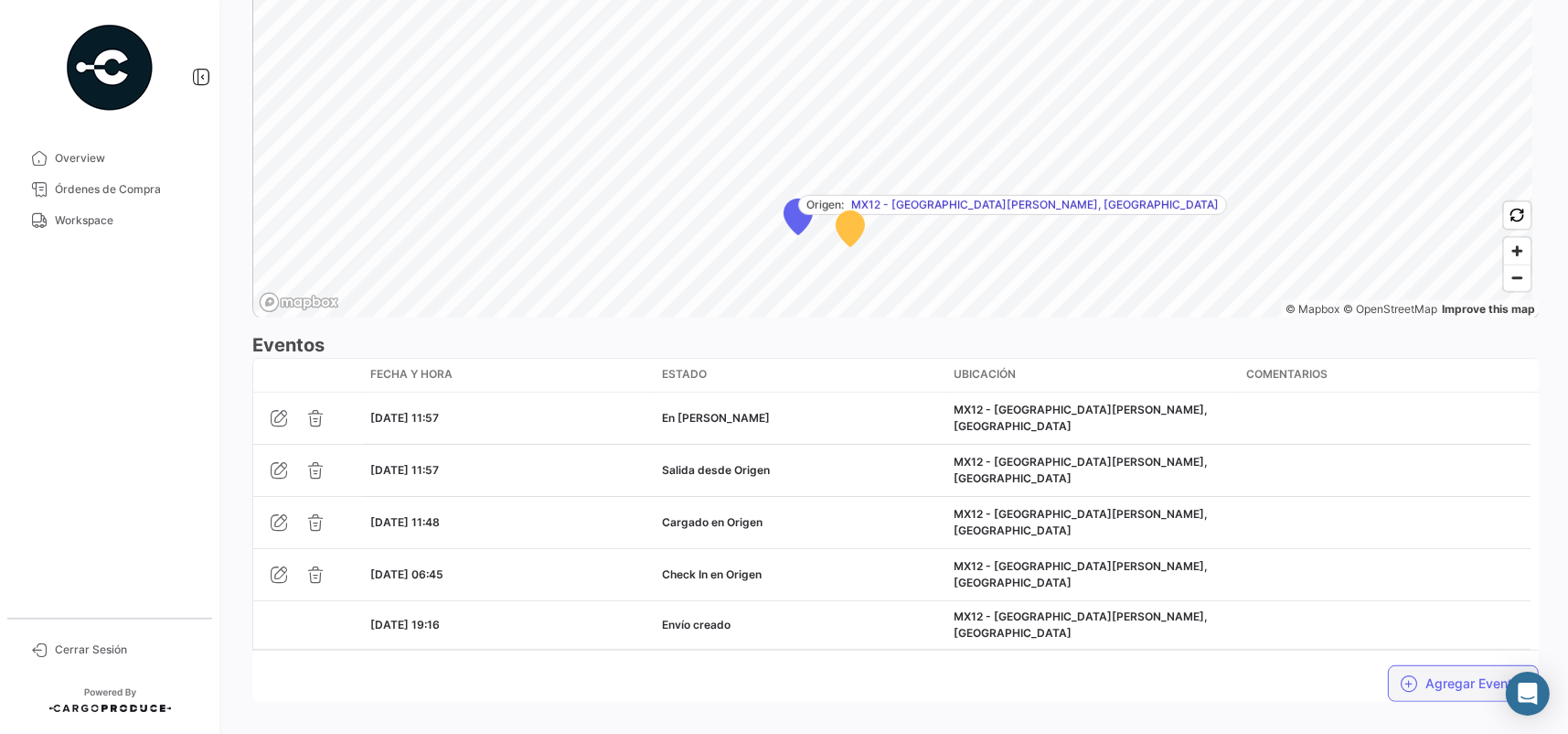
click at [1411, 665] on button "Agregar Eventos" at bounding box center [1463, 683] width 151 height 37
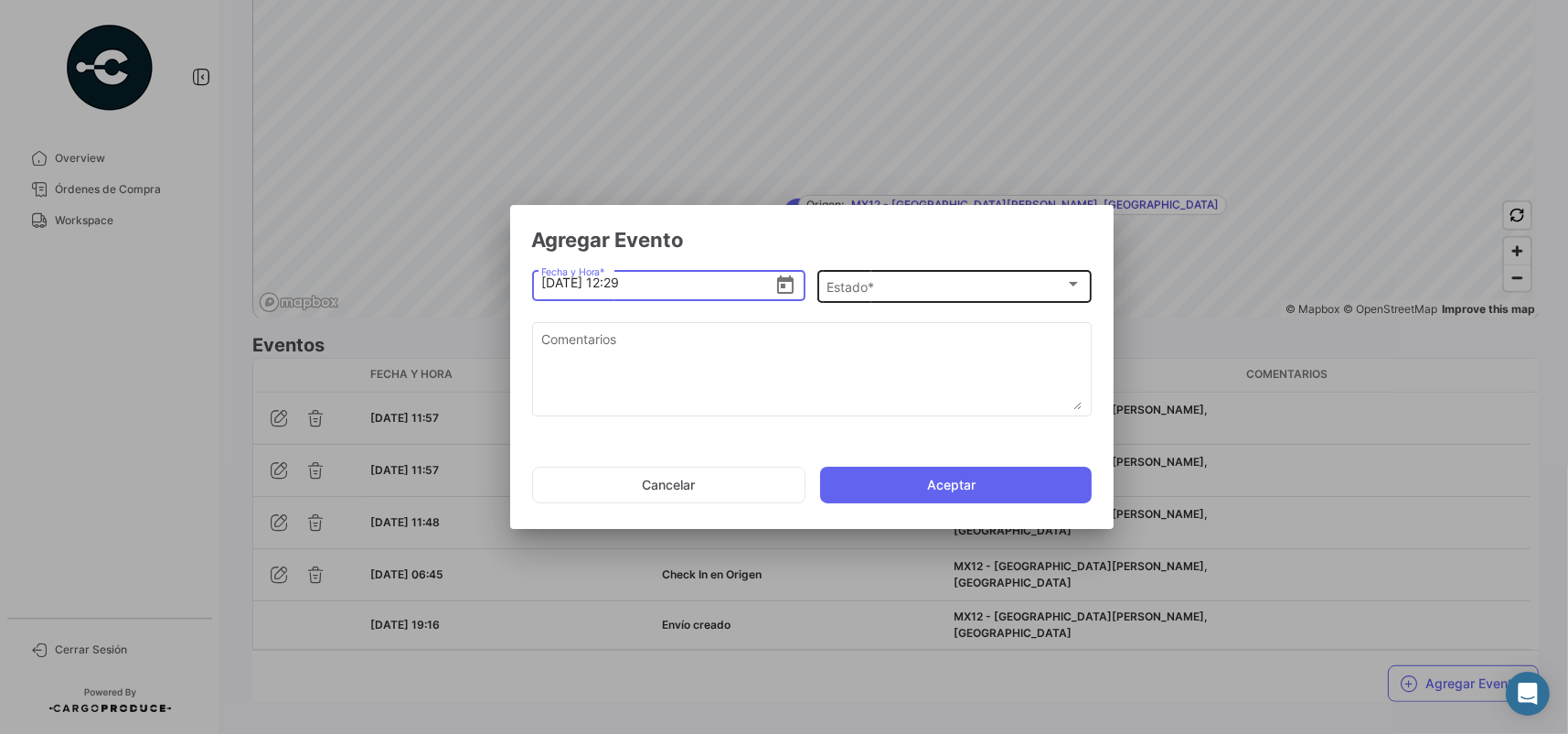
click at [929, 277] on div "Estado * Estado *" at bounding box center [954, 286] width 256 height 36
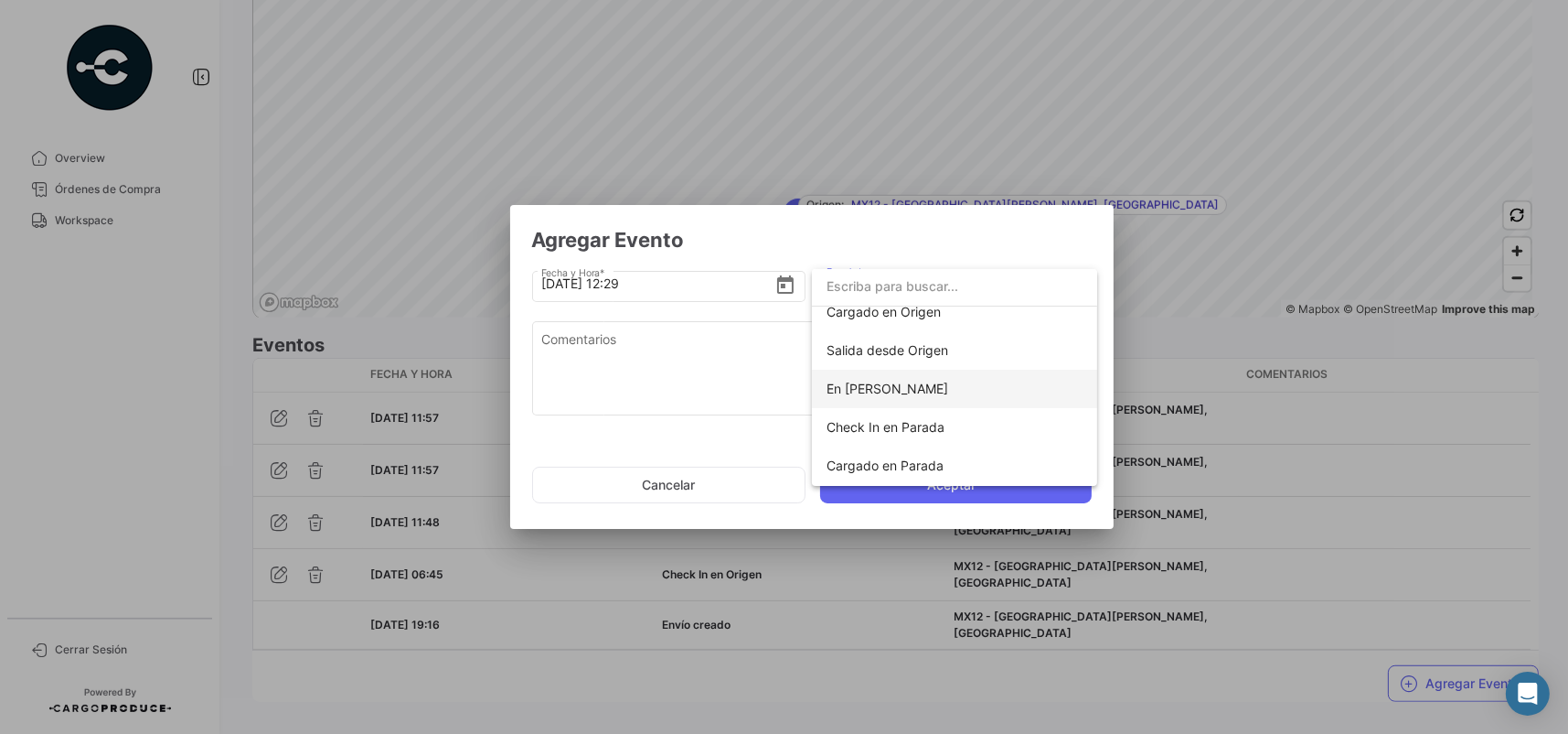
scroll to position [183, 0]
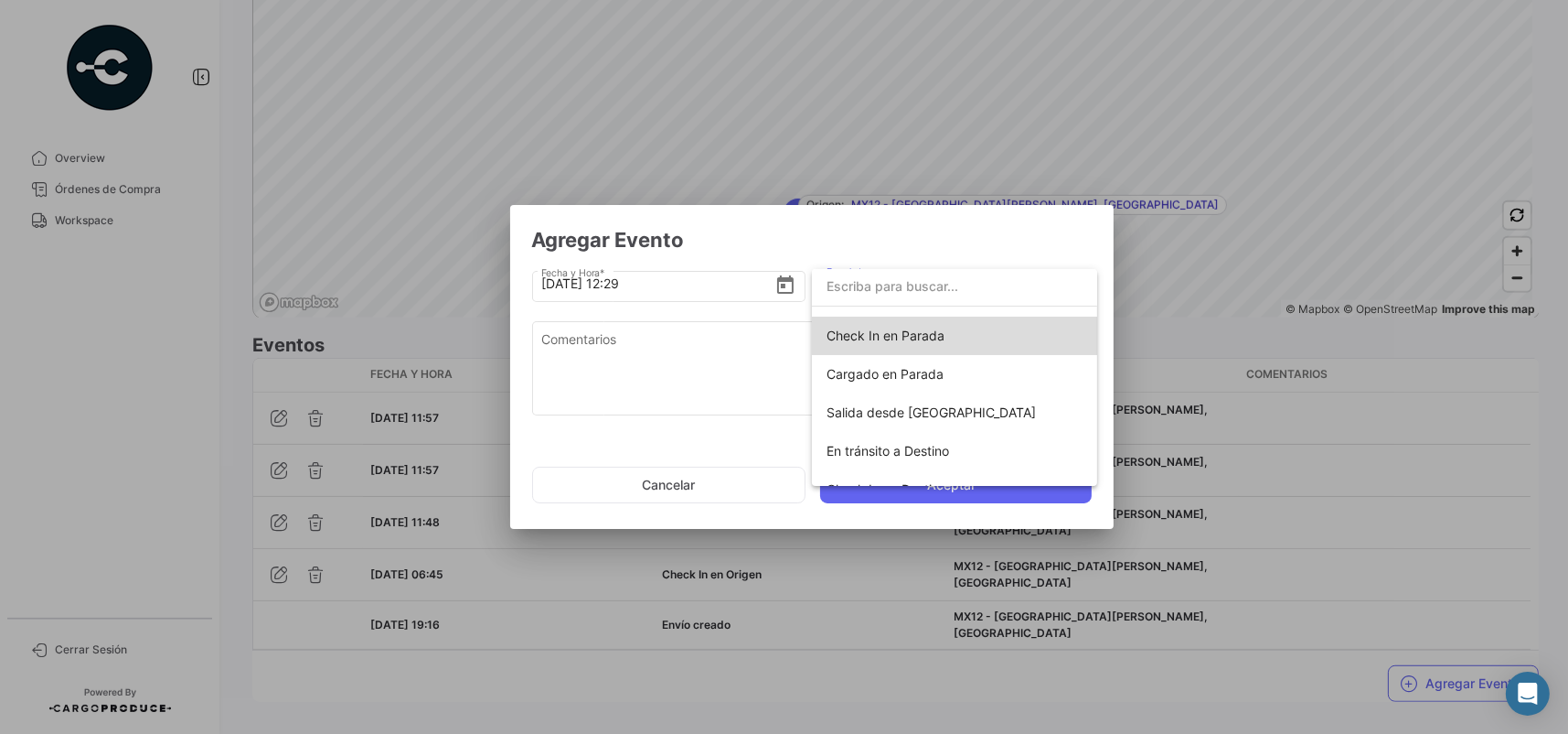
click at [970, 330] on span "Check In en Parada" at bounding box center [954, 336] width 257 height 38
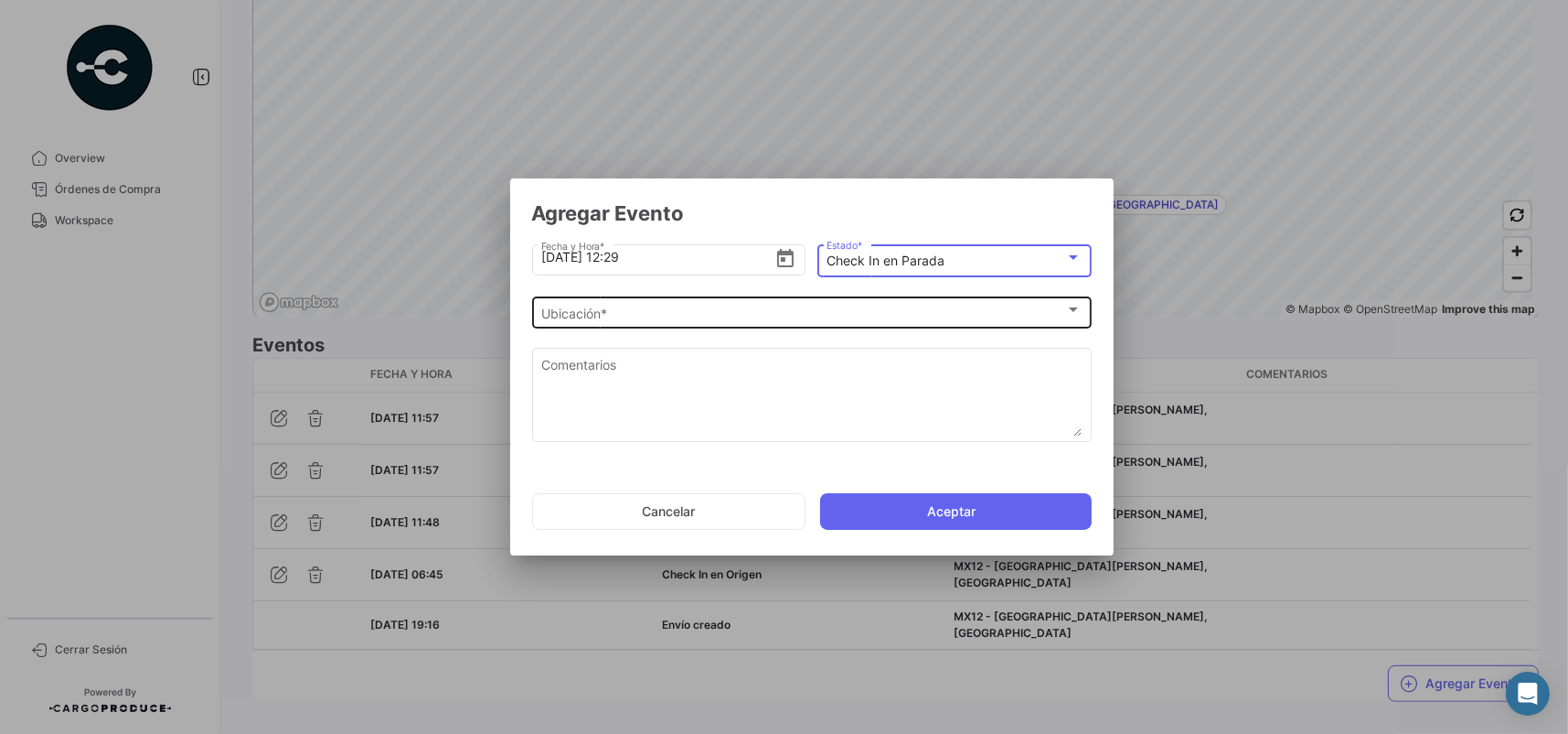
click at [723, 324] on div "Ubicación * Ubicación *" at bounding box center [810, 311] width 540 height 36
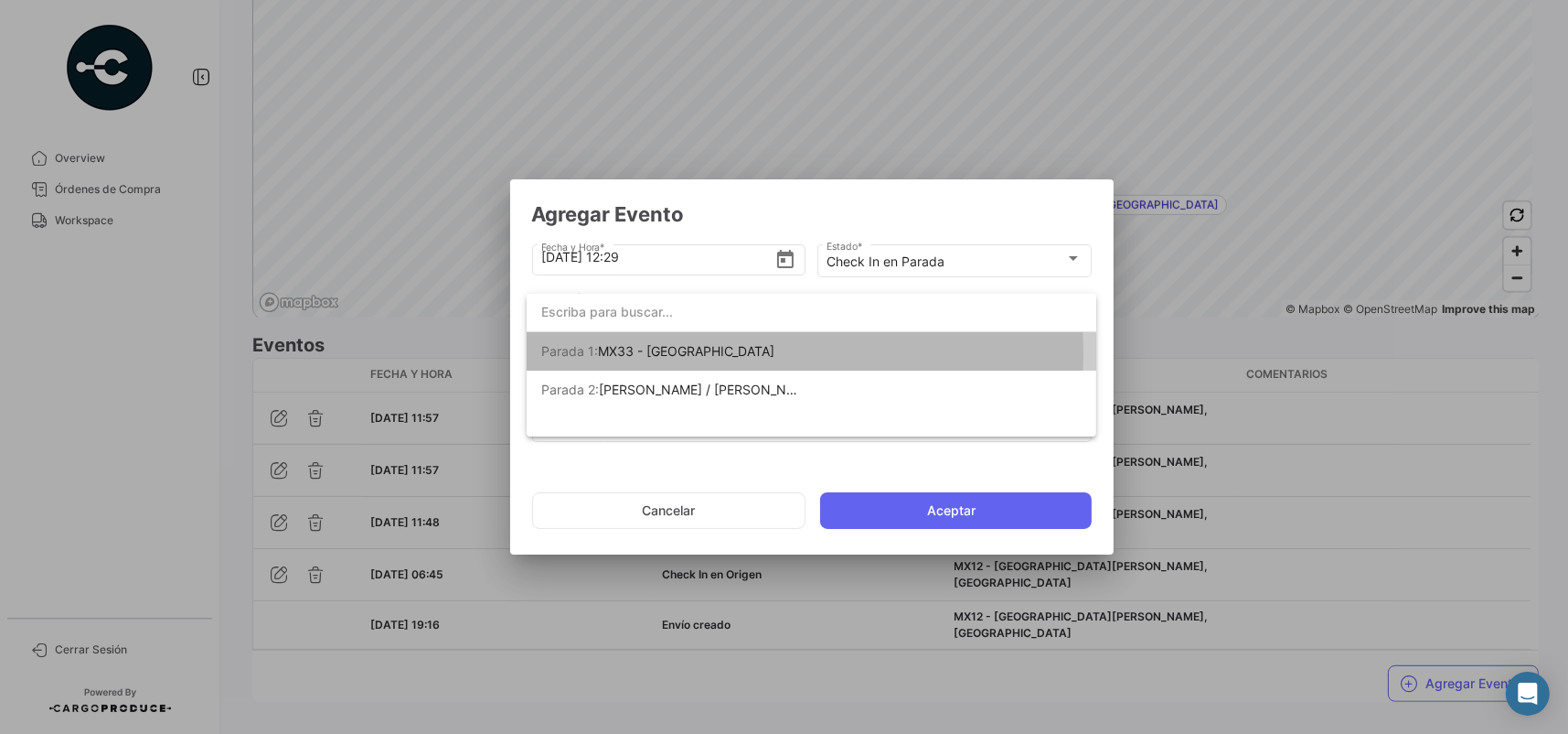
click at [725, 355] on span "[PERSON_NAME] 1: MX33 - [GEOGRAPHIC_DATA]" at bounding box center [669, 352] width 257 height 38
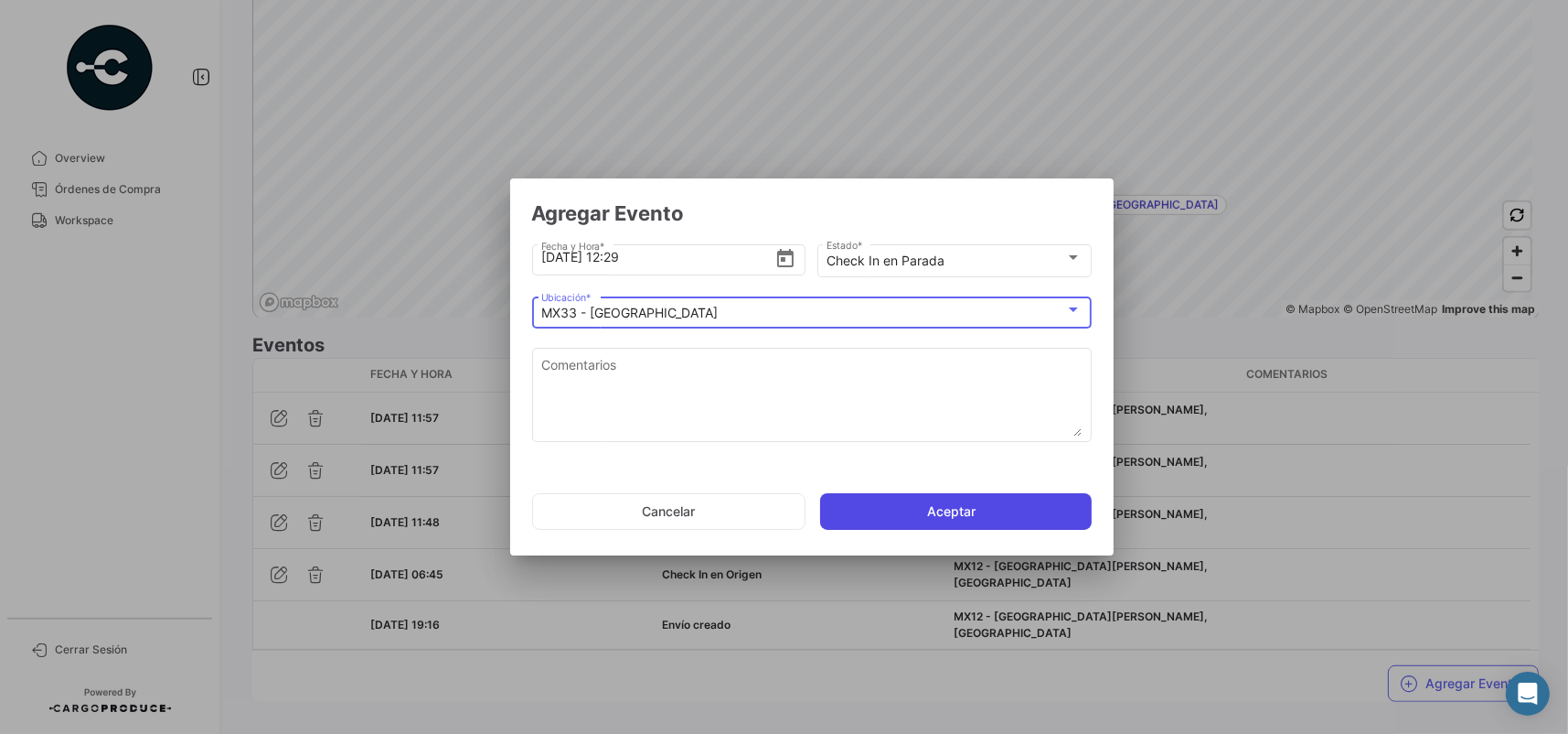
click at [849, 511] on button "Aceptar" at bounding box center [956, 511] width 271 height 37
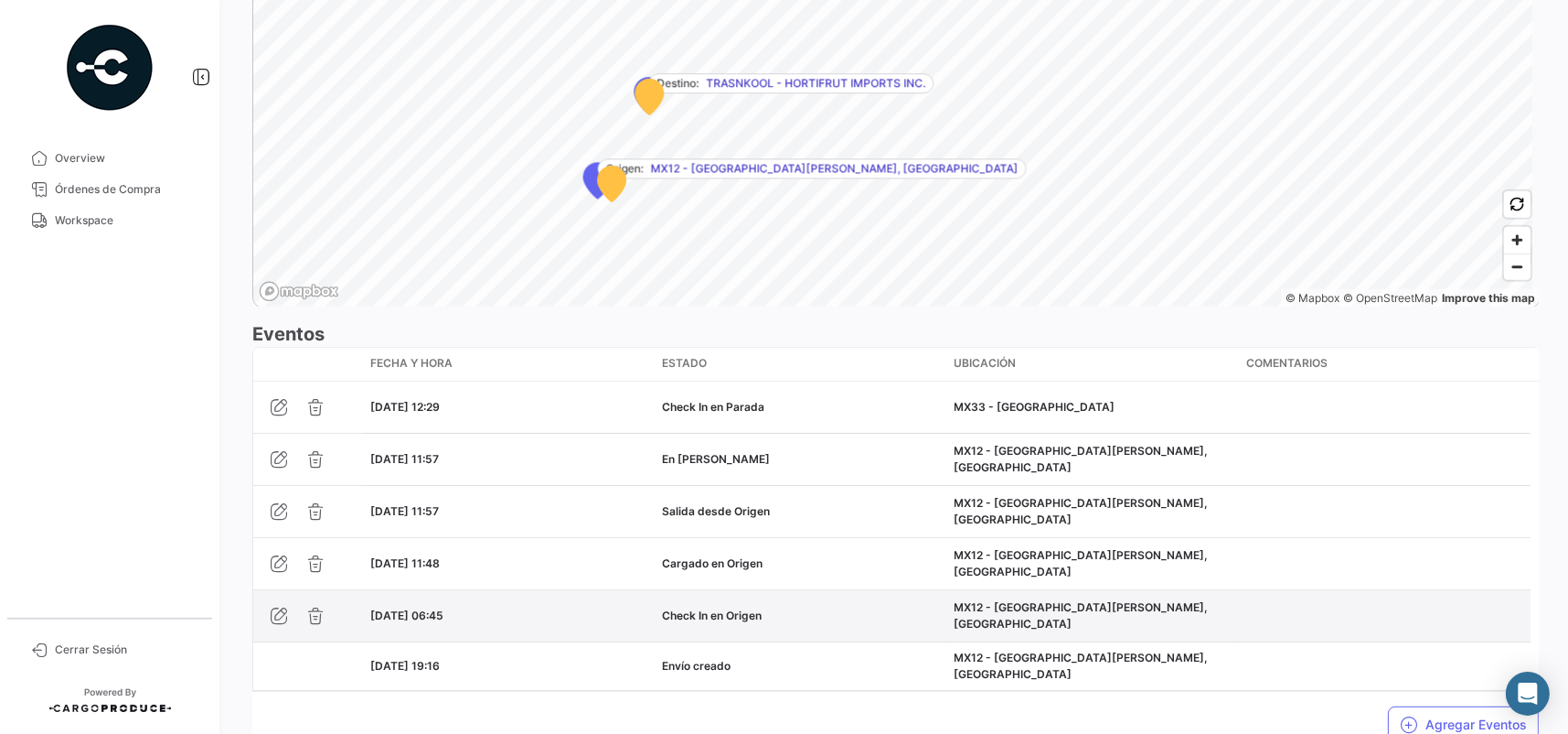
scroll to position [1369, 0]
